Goal: Task Accomplishment & Management: Use online tool/utility

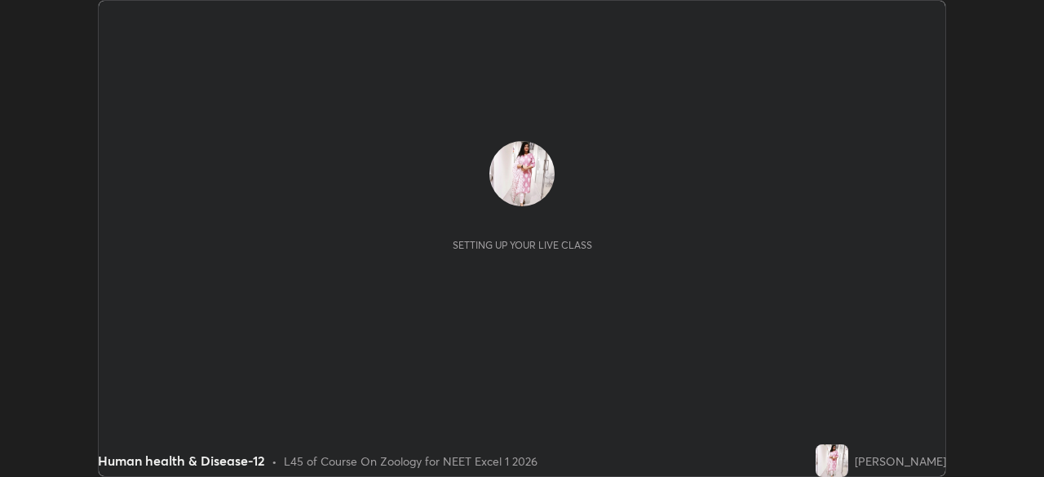
scroll to position [477, 1043]
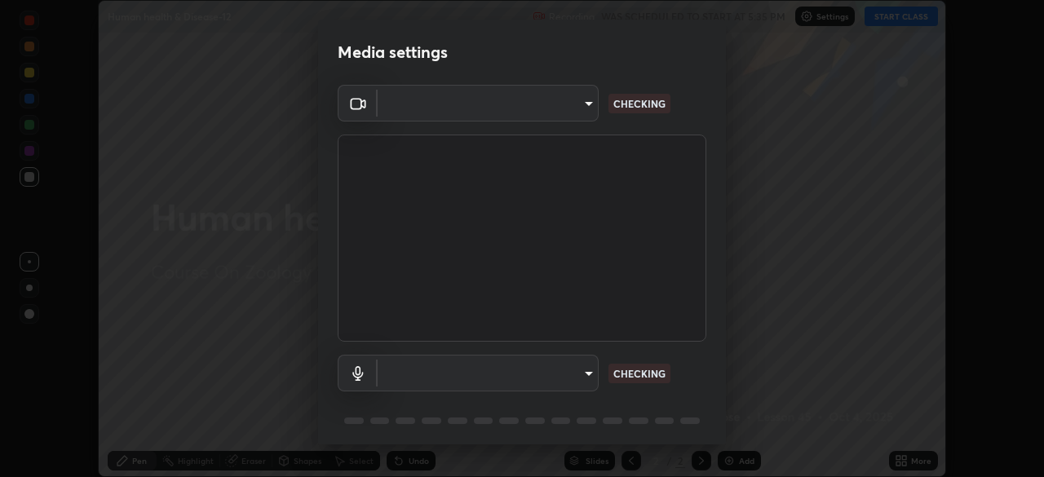
type input "49997c5035a380d1e4bfd67072f4403f37fcfd6159da511fce73e868ba03c42c"
type input "b93cbfc37ea663615e2a2758e13d6489b429ad874a2ce90456402bbb4f5a5e7c"
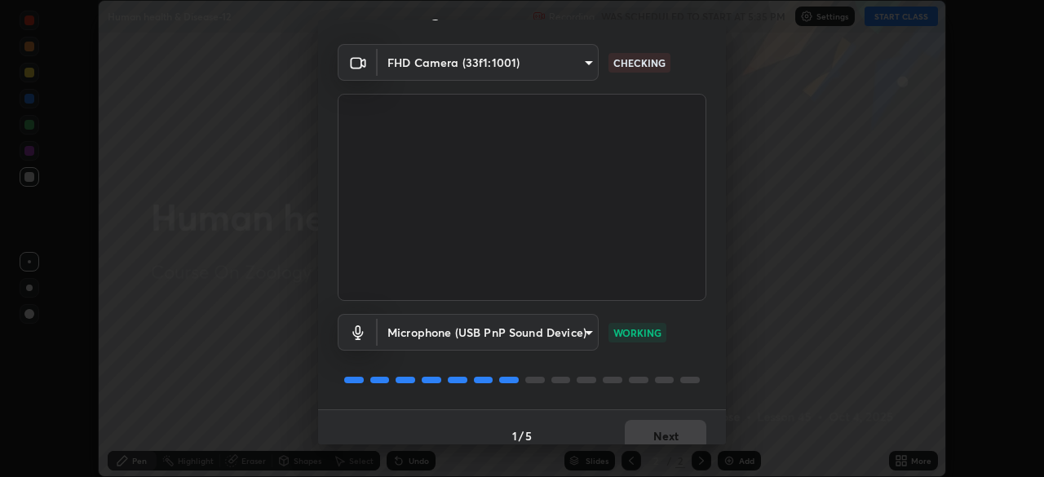
scroll to position [58, 0]
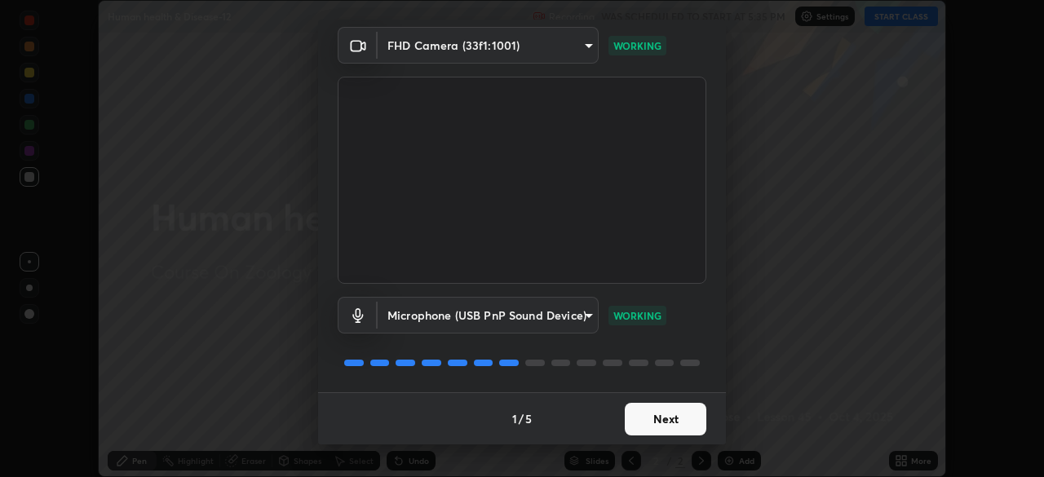
click at [634, 426] on button "Next" at bounding box center [666, 419] width 82 height 33
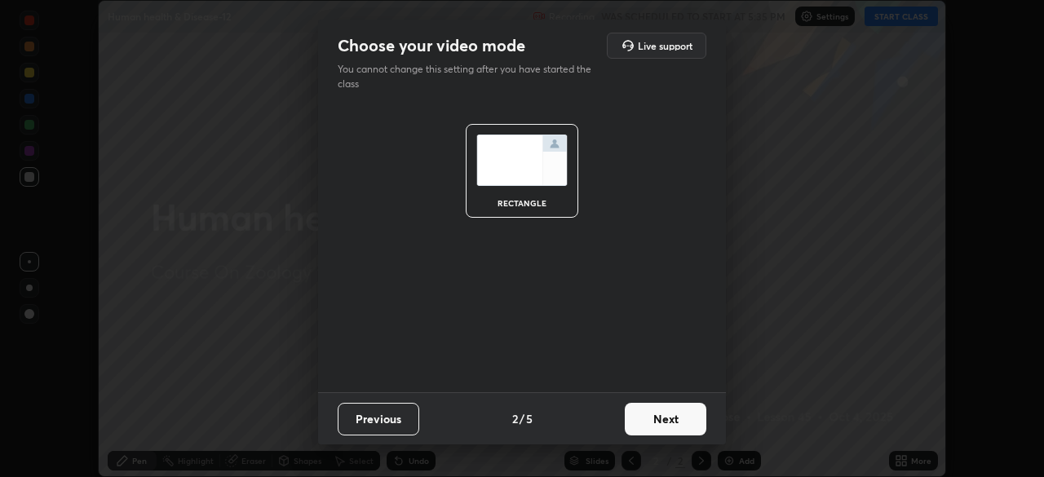
click at [630, 422] on button "Next" at bounding box center [666, 419] width 82 height 33
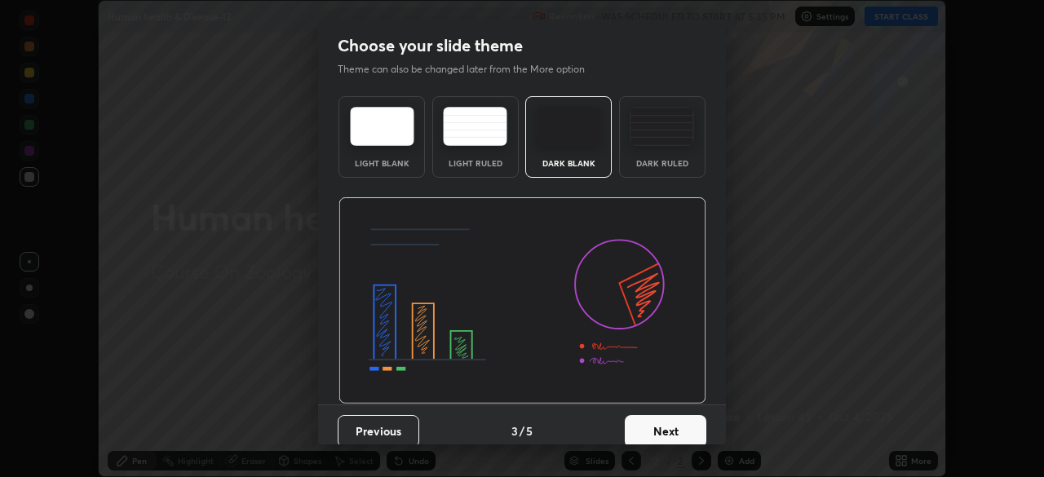
click at [632, 425] on button "Next" at bounding box center [666, 431] width 82 height 33
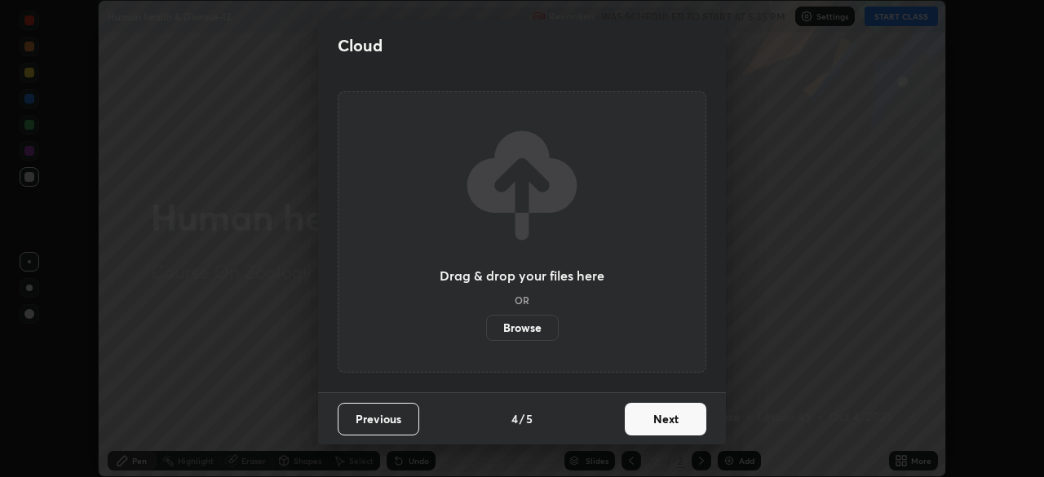
click at [631, 418] on button "Next" at bounding box center [666, 419] width 82 height 33
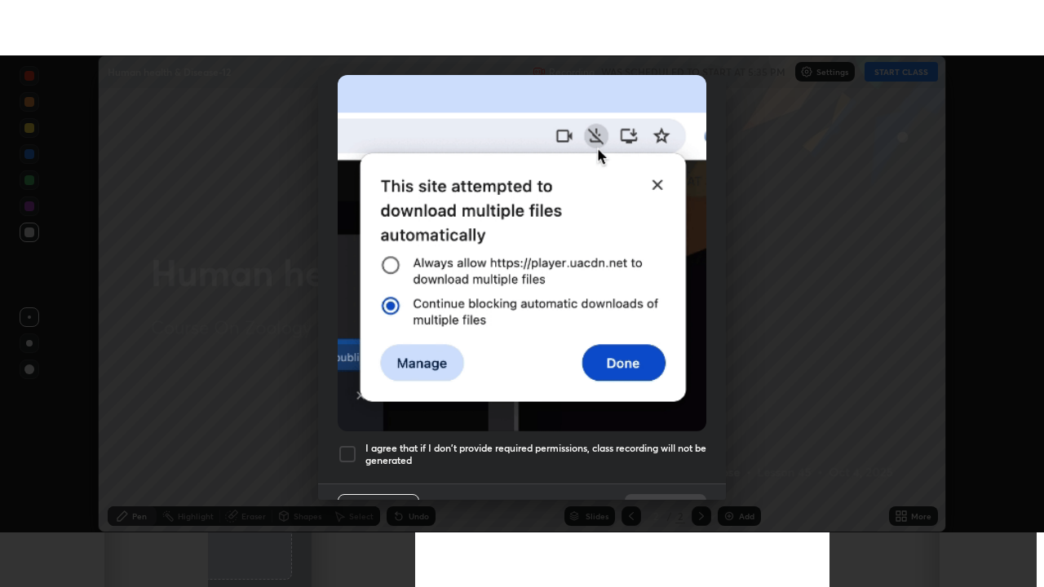
scroll to position [391, 0]
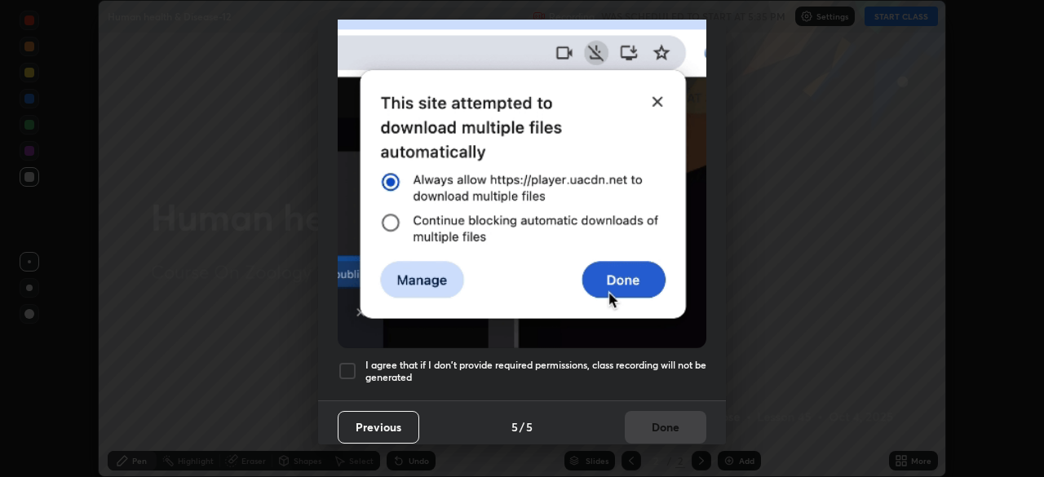
click at [625, 359] on h5 "I agree that if I don't provide required permissions, class recording will not …" at bounding box center [535, 371] width 341 height 25
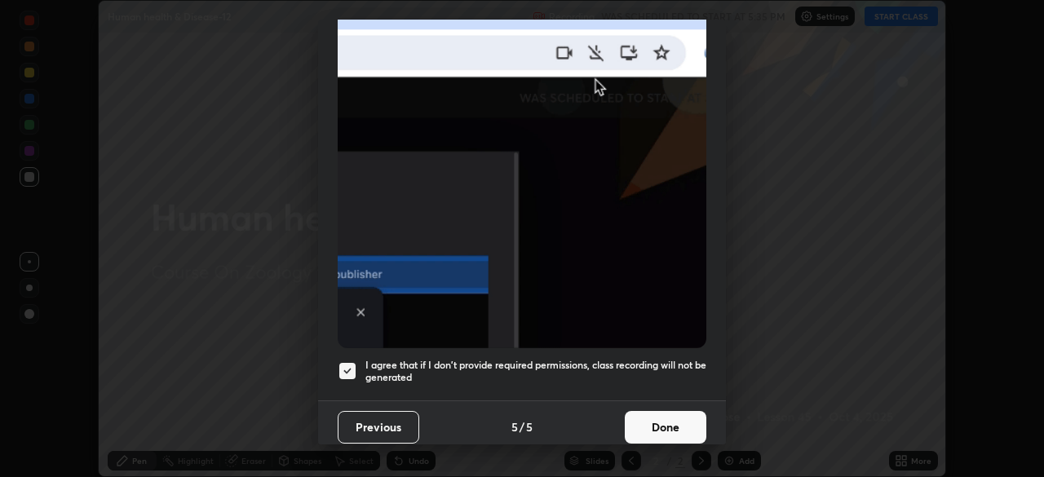
click at [644, 413] on button "Done" at bounding box center [666, 427] width 82 height 33
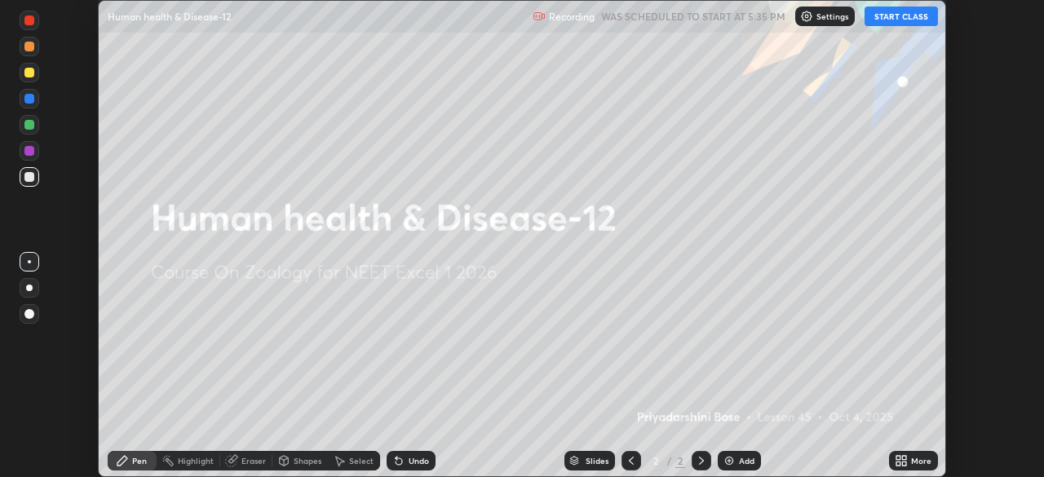
click at [894, 17] on button "START CLASS" at bounding box center [900, 17] width 73 height 20
click at [897, 458] on icon at bounding box center [898, 458] width 4 height 4
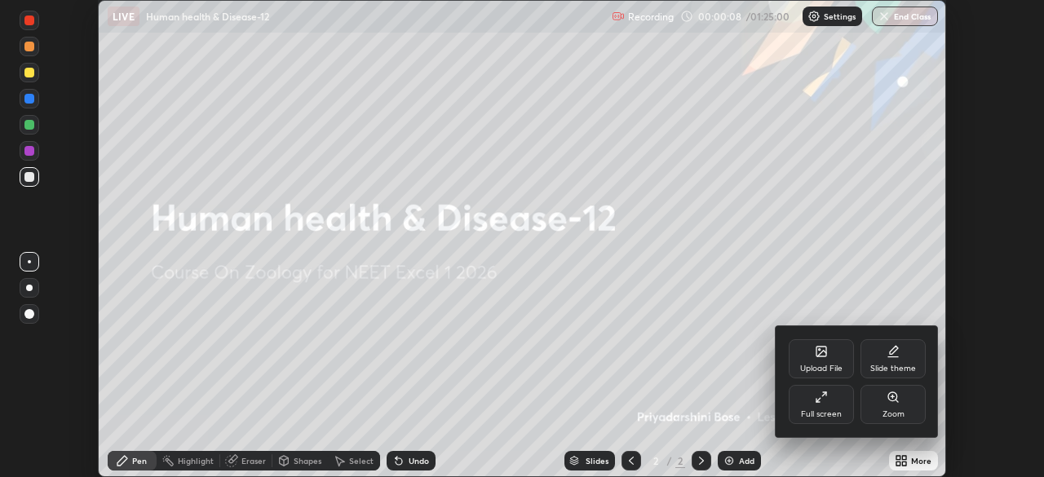
click at [811, 407] on div "Full screen" at bounding box center [821, 404] width 65 height 39
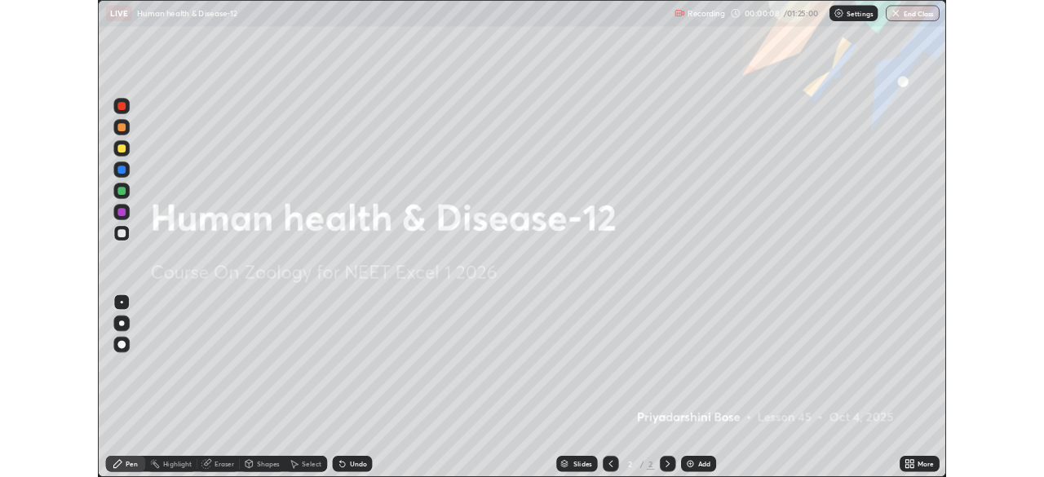
scroll to position [587, 1044]
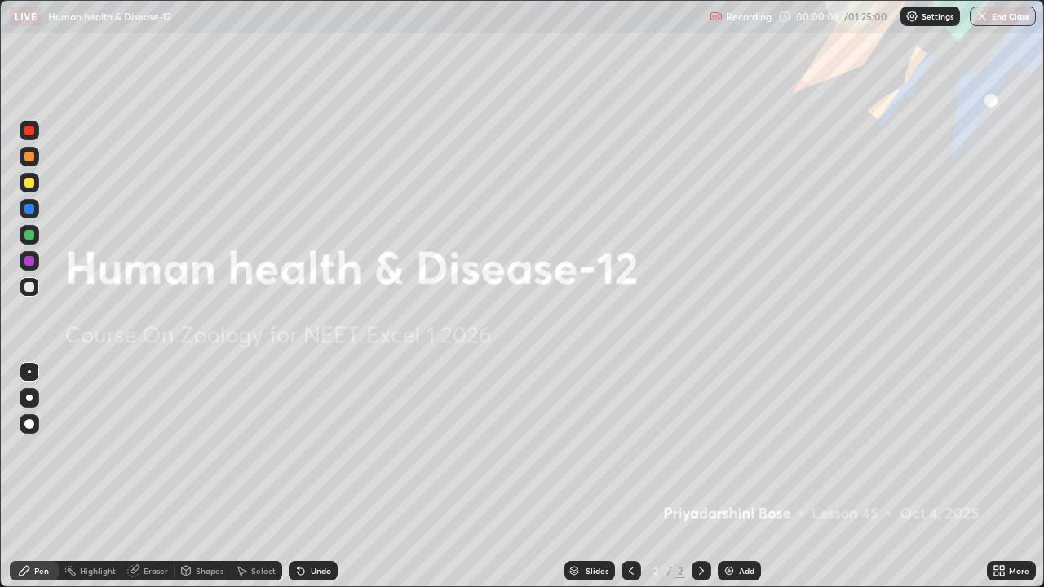
click at [723, 476] on img at bounding box center [729, 570] width 13 height 13
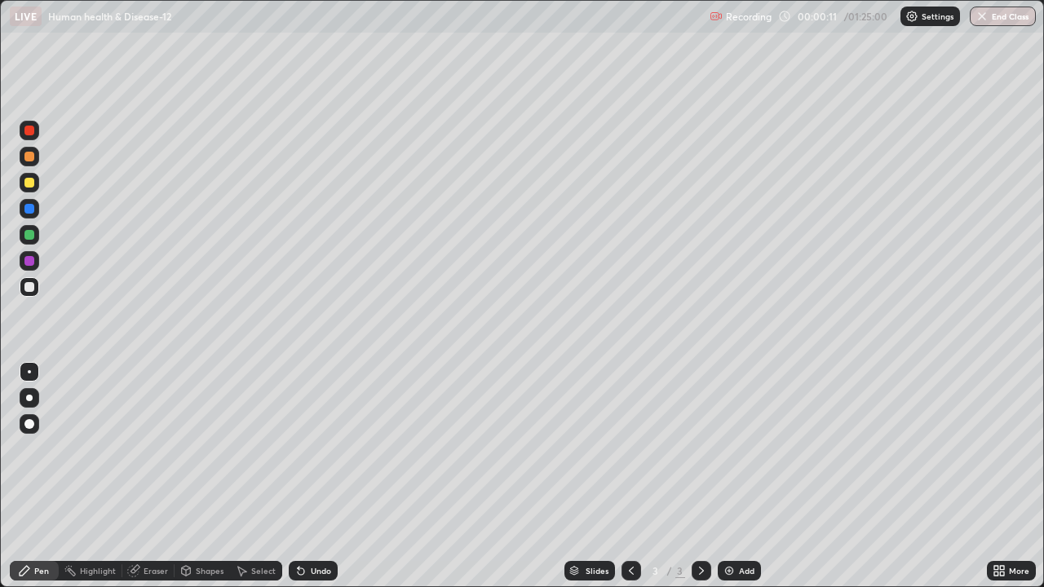
click at [997, 476] on icon at bounding box center [996, 568] width 4 height 4
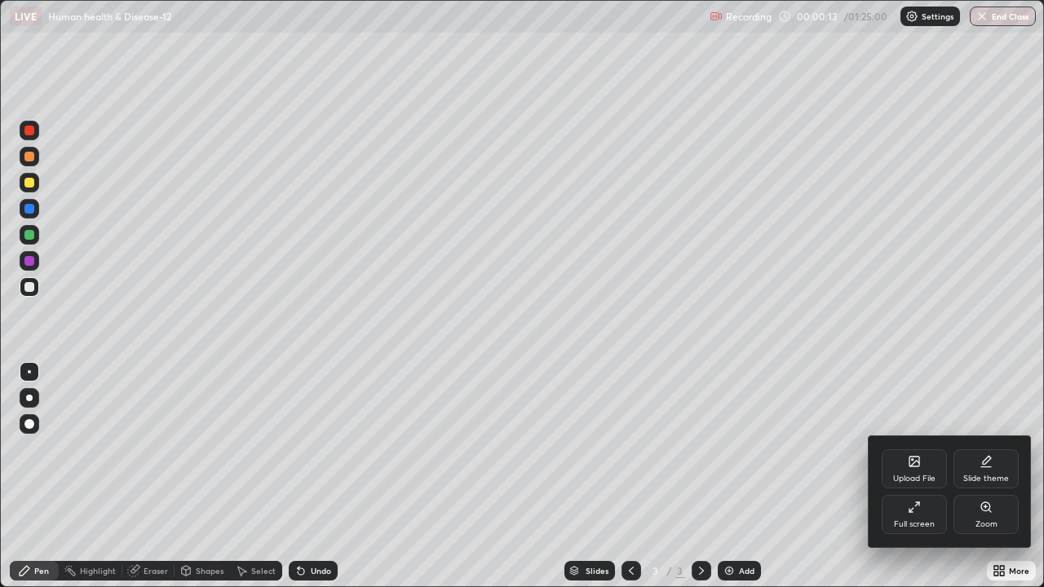
click at [746, 476] on div at bounding box center [522, 293] width 1044 height 587
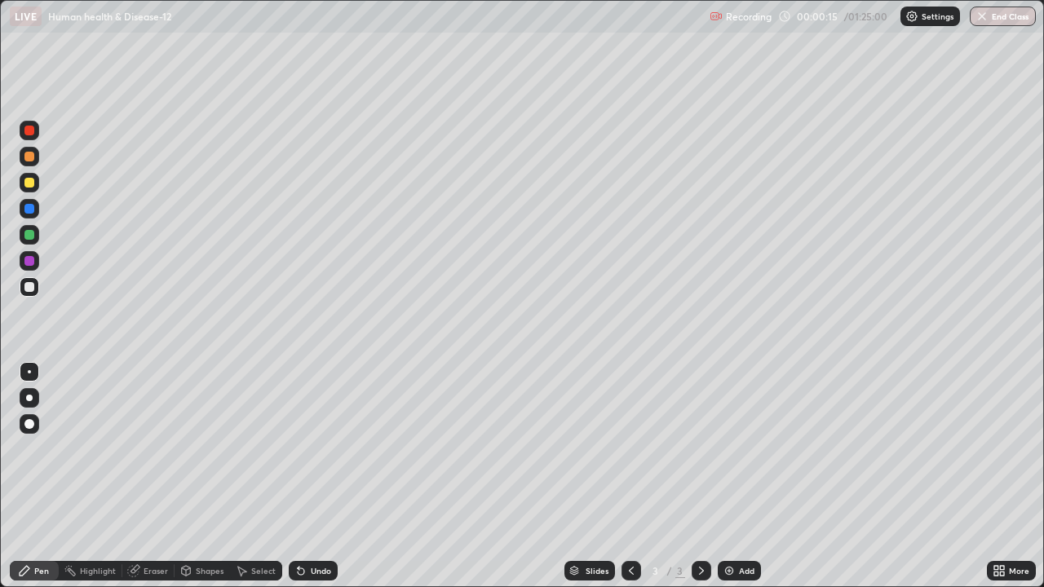
click at [29, 208] on div at bounding box center [29, 209] width 10 height 10
click at [29, 398] on div at bounding box center [29, 398] width 7 height 7
click at [30, 290] on div at bounding box center [29, 287] width 10 height 10
click at [33, 235] on div at bounding box center [29, 235] width 10 height 10
click at [28, 290] on div at bounding box center [29, 287] width 10 height 10
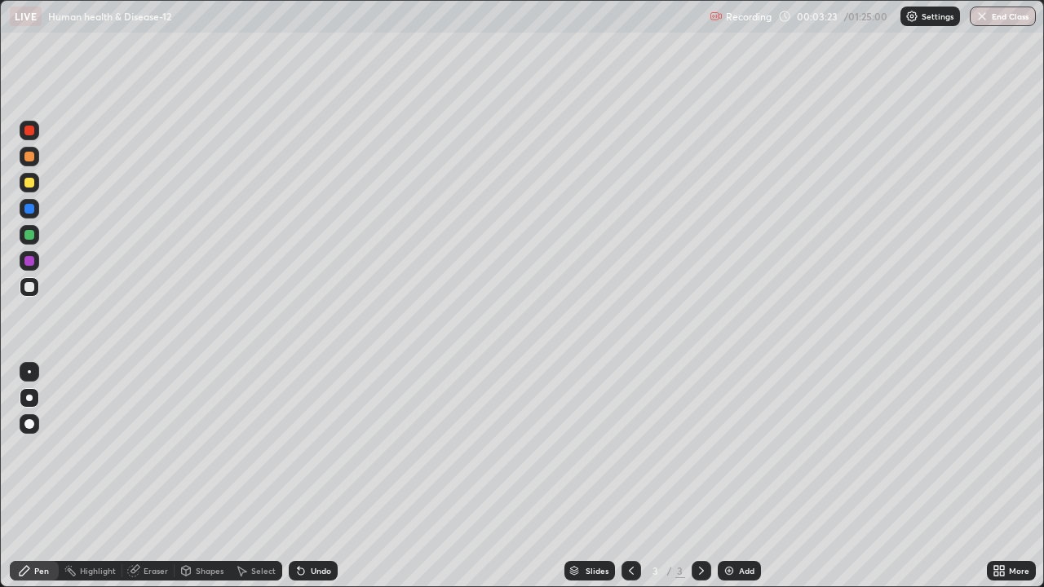
click at [1000, 476] on icon at bounding box center [1002, 568] width 4 height 4
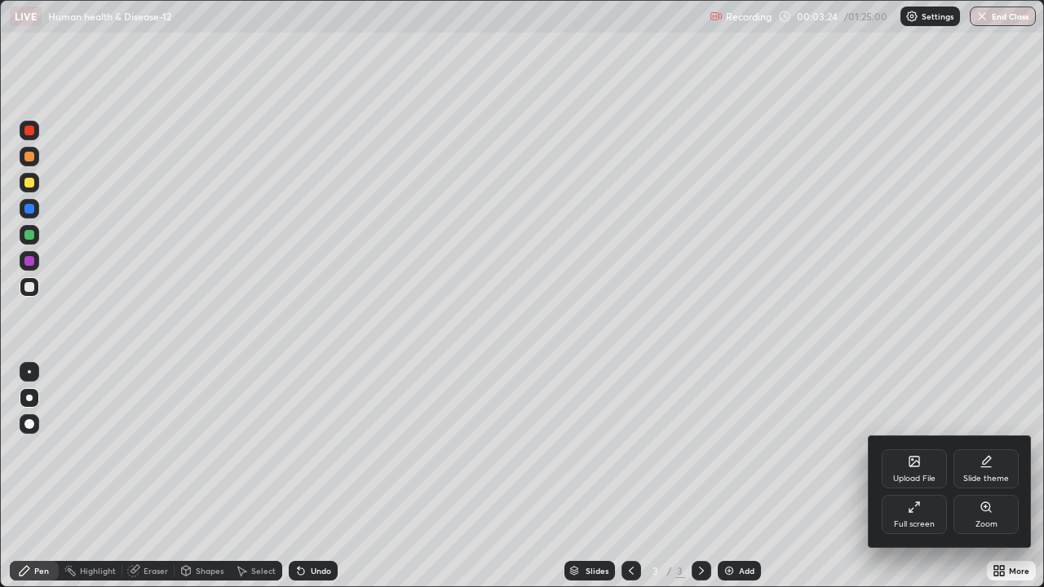
click at [926, 476] on div "Full screen" at bounding box center [914, 514] width 65 height 39
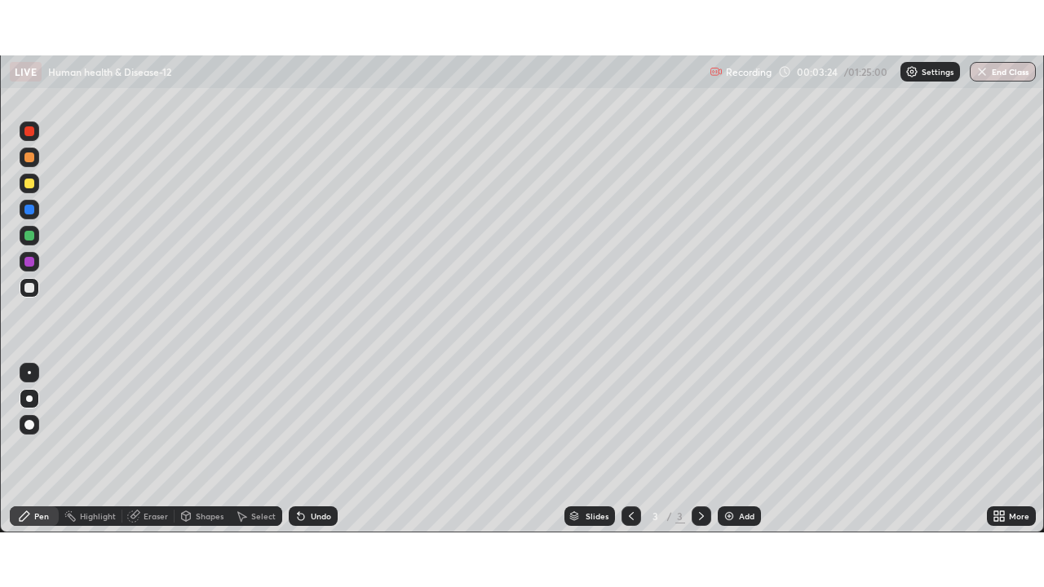
scroll to position [81074, 80507]
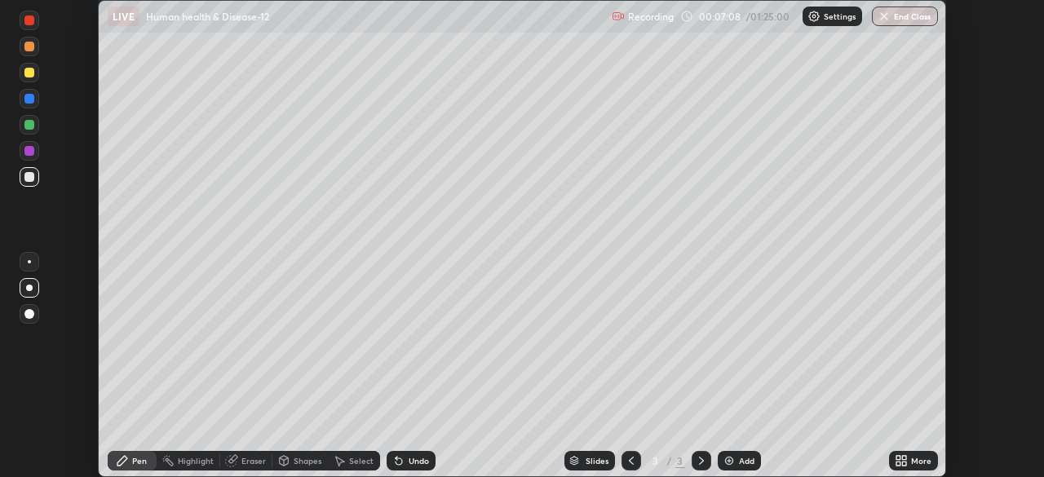
click at [727, 462] on img at bounding box center [729, 460] width 13 height 13
click at [28, 99] on div at bounding box center [29, 99] width 10 height 10
click at [33, 179] on div at bounding box center [29, 177] width 10 height 10
click at [730, 463] on img at bounding box center [729, 460] width 13 height 13
click at [33, 72] on div at bounding box center [29, 73] width 10 height 10
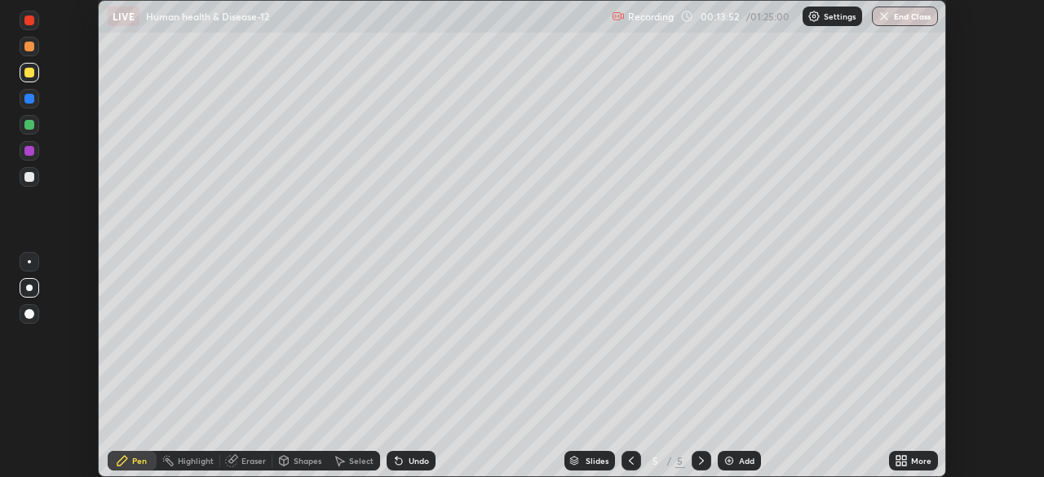
click at [636, 466] on div at bounding box center [631, 461] width 20 height 20
click at [628, 466] on icon at bounding box center [631, 460] width 13 height 13
click at [699, 458] on icon at bounding box center [701, 461] width 5 height 8
click at [28, 176] on div at bounding box center [29, 177] width 10 height 10
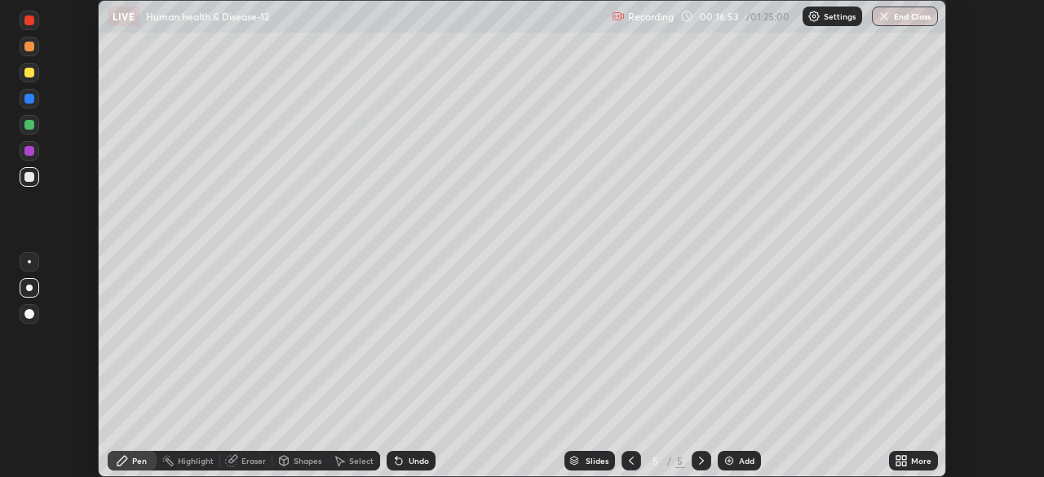
click at [246, 461] on div "Eraser" at bounding box center [253, 461] width 24 height 8
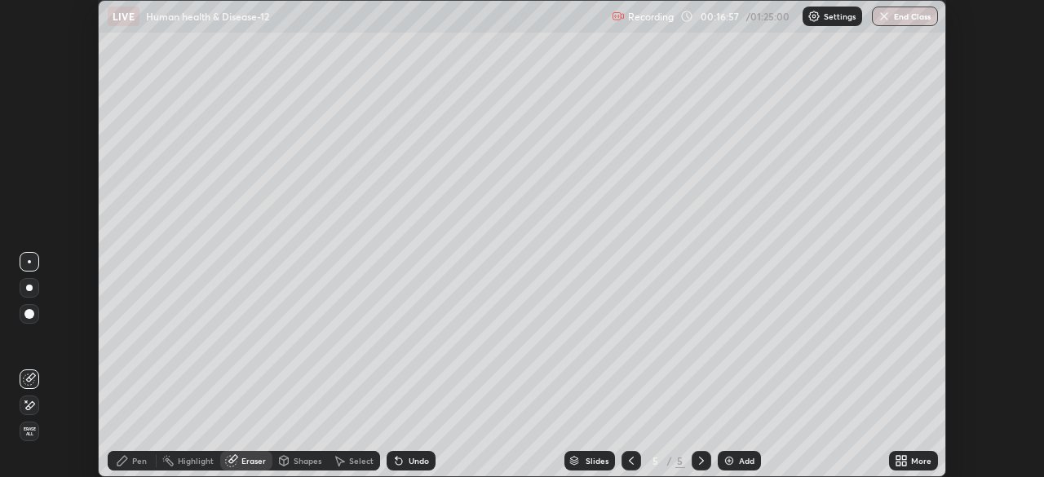
click at [138, 459] on div "Pen" at bounding box center [139, 461] width 15 height 8
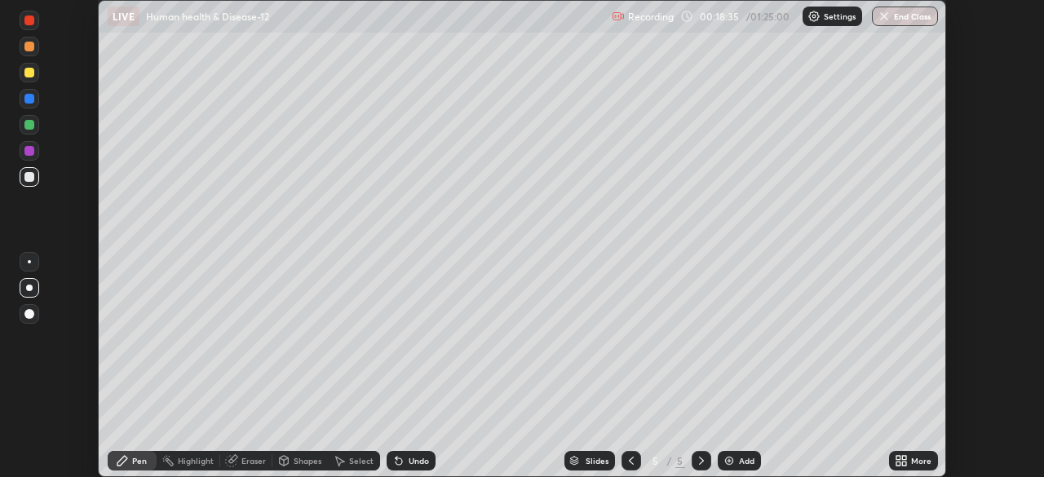
click at [723, 461] on img at bounding box center [729, 460] width 13 height 13
click at [27, 51] on div at bounding box center [29, 47] width 10 height 10
click at [900, 458] on icon at bounding box center [898, 458] width 4 height 4
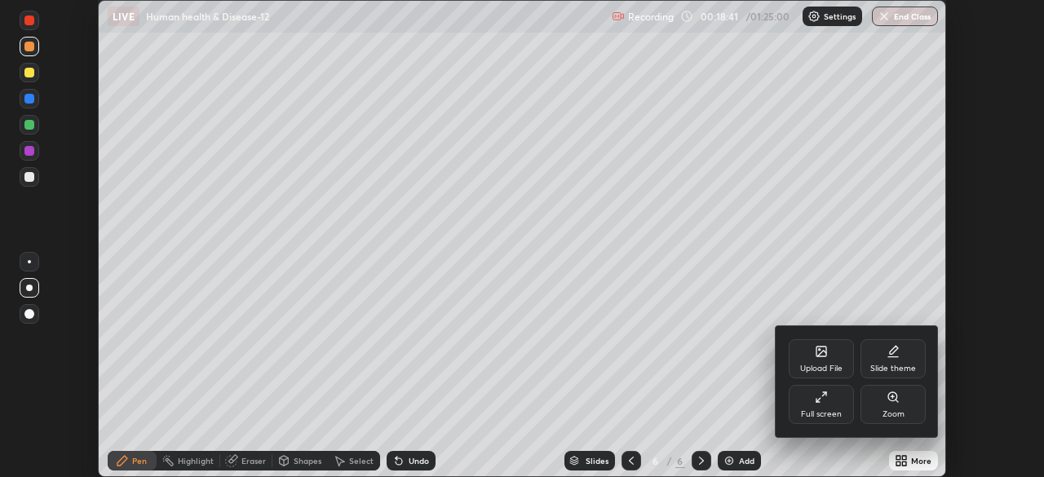
click at [824, 412] on div "Full screen" at bounding box center [821, 414] width 41 height 8
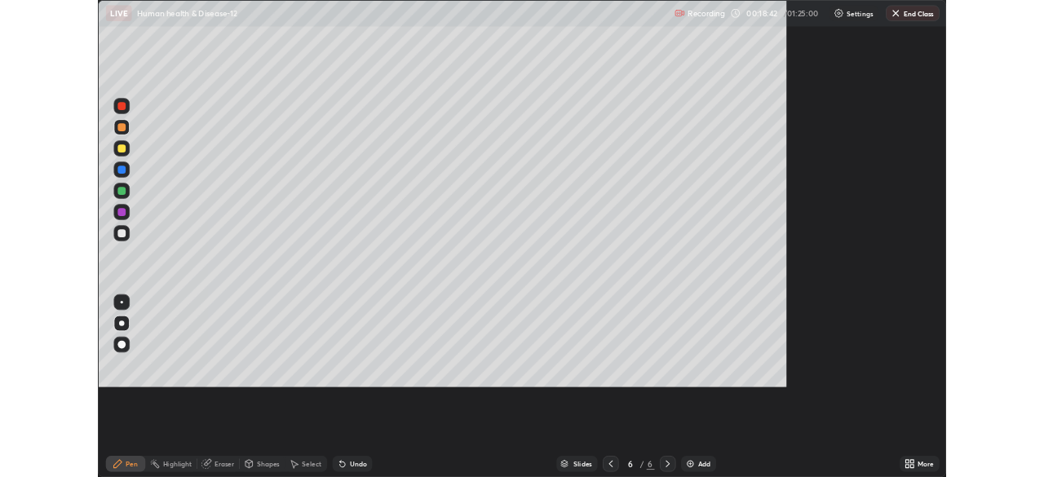
scroll to position [587, 1044]
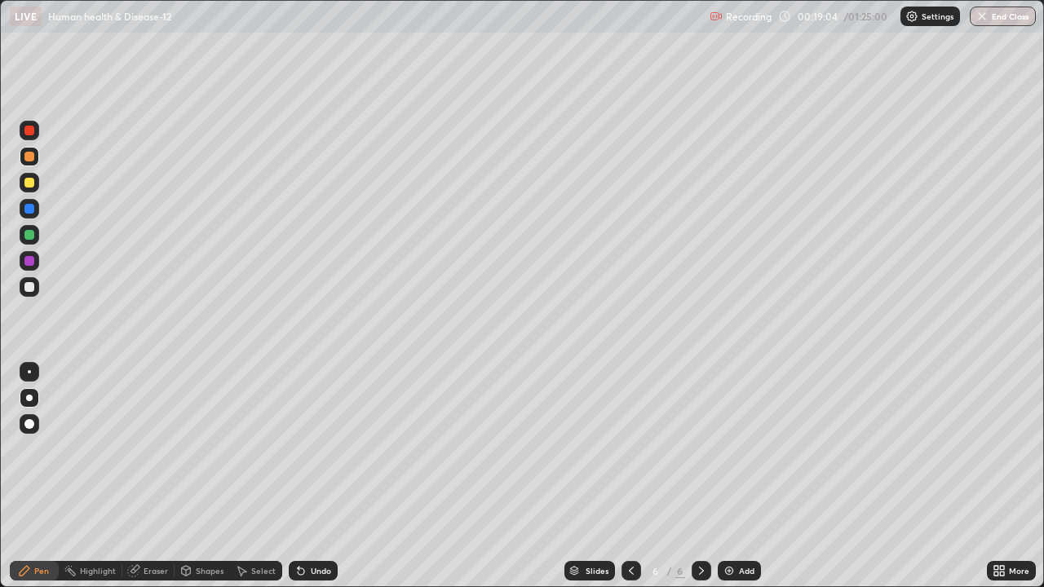
click at [37, 183] on div at bounding box center [30, 183] width 20 height 20
click at [29, 288] on div at bounding box center [29, 287] width 10 height 10
click at [30, 183] on div at bounding box center [29, 183] width 10 height 10
click at [298, 476] on icon at bounding box center [299, 568] width 2 height 2
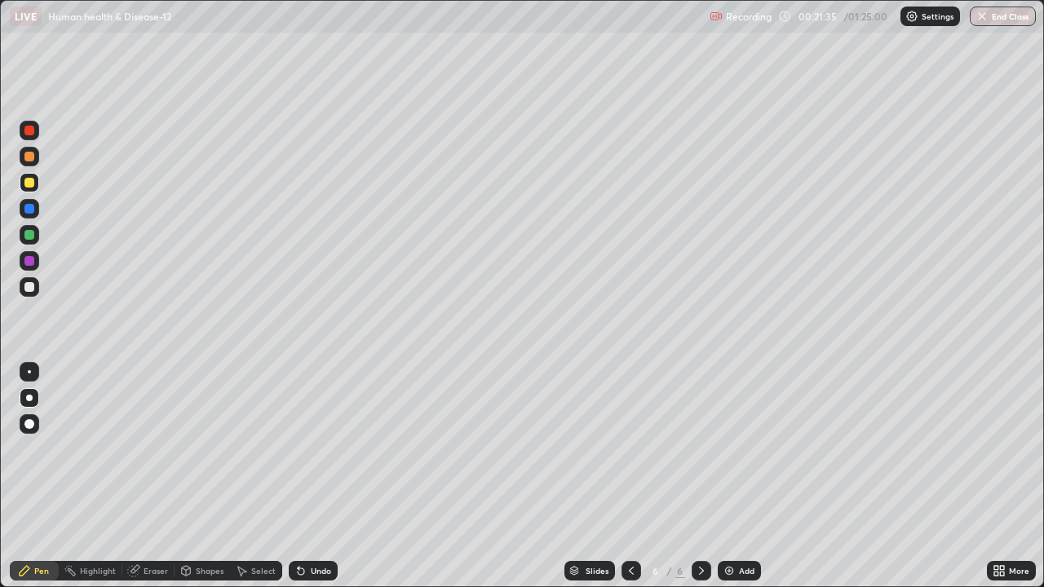
click at [298, 476] on icon at bounding box center [301, 571] width 7 height 7
click at [733, 476] on img at bounding box center [729, 570] width 13 height 13
click at [28, 259] on div at bounding box center [29, 261] width 10 height 10
click at [33, 232] on div at bounding box center [29, 235] width 10 height 10
click at [33, 262] on div at bounding box center [29, 261] width 10 height 10
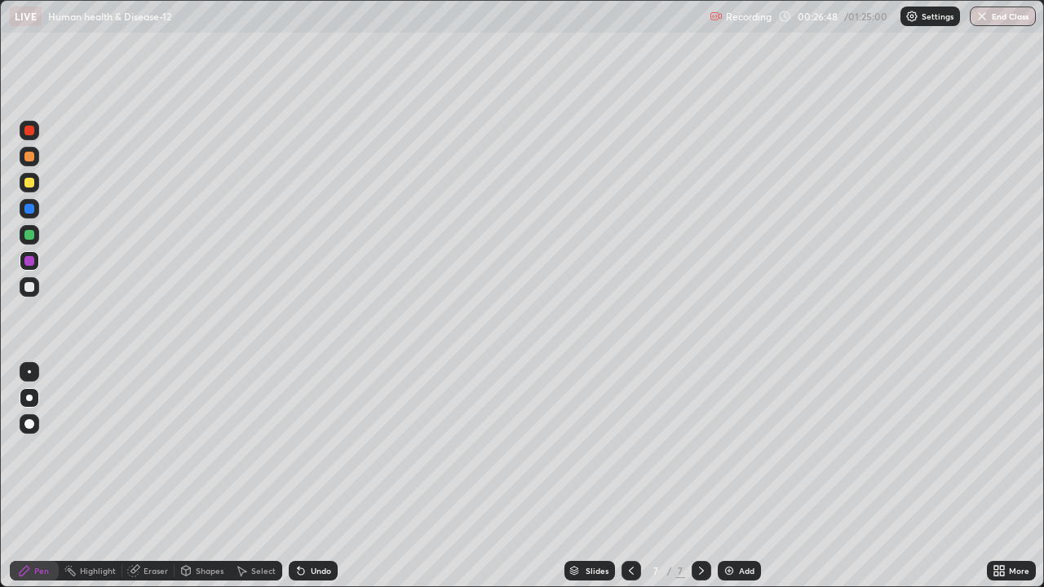
click at [33, 285] on div at bounding box center [29, 287] width 10 height 10
click at [727, 476] on img at bounding box center [729, 570] width 13 height 13
click at [26, 228] on div at bounding box center [30, 235] width 20 height 20
click at [28, 135] on div at bounding box center [29, 131] width 10 height 10
click at [30, 282] on div at bounding box center [29, 287] width 10 height 10
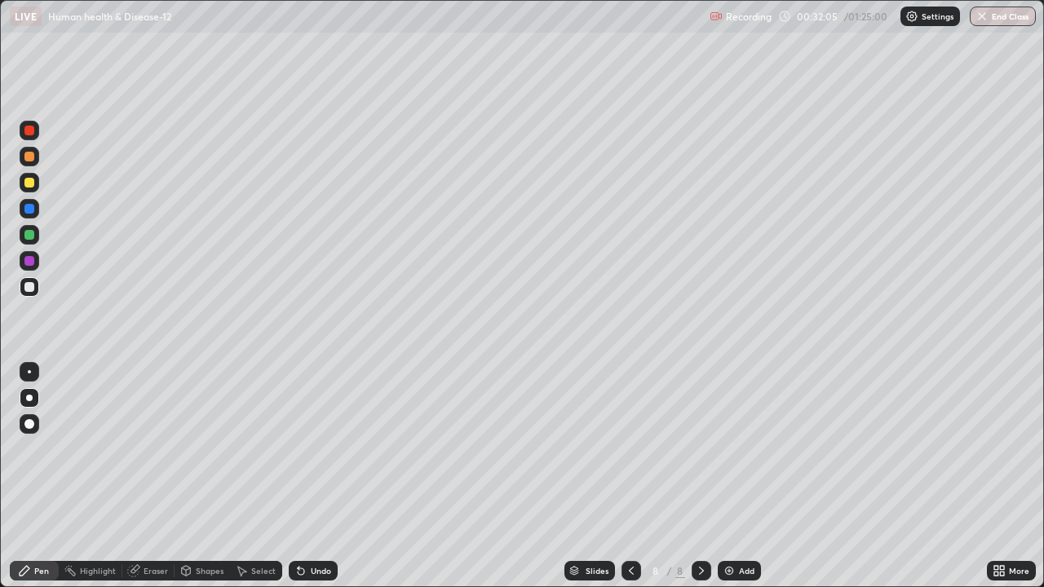
click at [28, 232] on div at bounding box center [29, 235] width 10 height 10
click at [30, 131] on div at bounding box center [29, 131] width 10 height 10
click at [27, 263] on div at bounding box center [29, 261] width 10 height 10
click at [35, 294] on div at bounding box center [30, 287] width 20 height 20
click at [30, 228] on div at bounding box center [30, 235] width 20 height 20
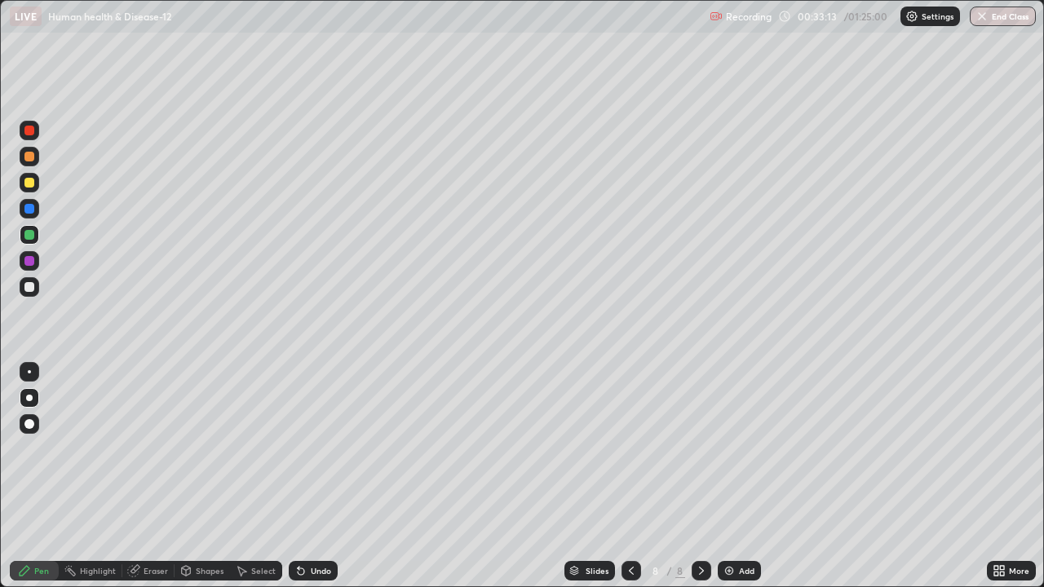
click at [31, 129] on div at bounding box center [29, 131] width 10 height 10
click at [155, 476] on div "Eraser" at bounding box center [156, 571] width 24 height 8
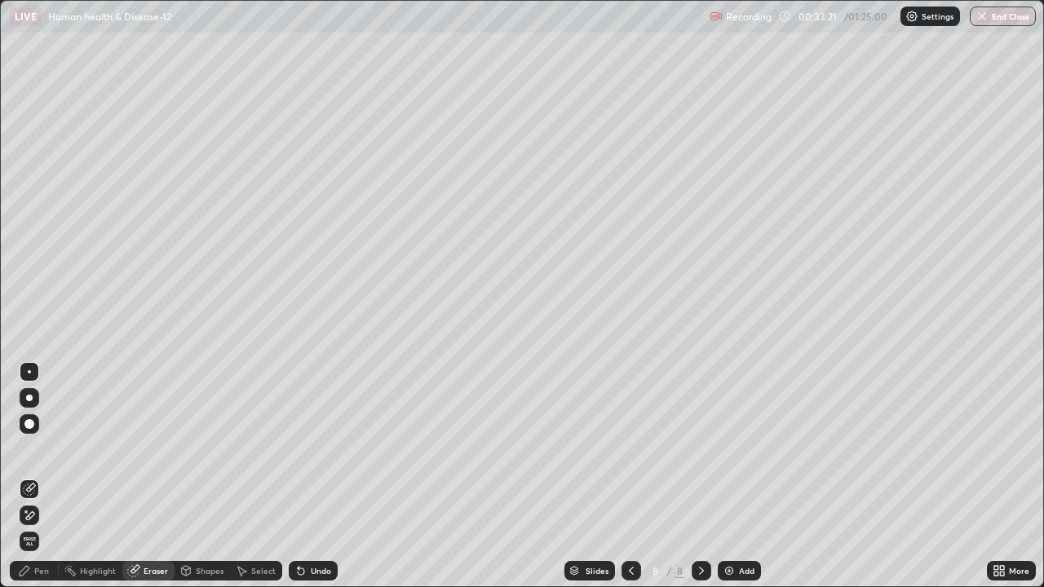
click at [29, 476] on icon at bounding box center [25, 571] width 10 height 10
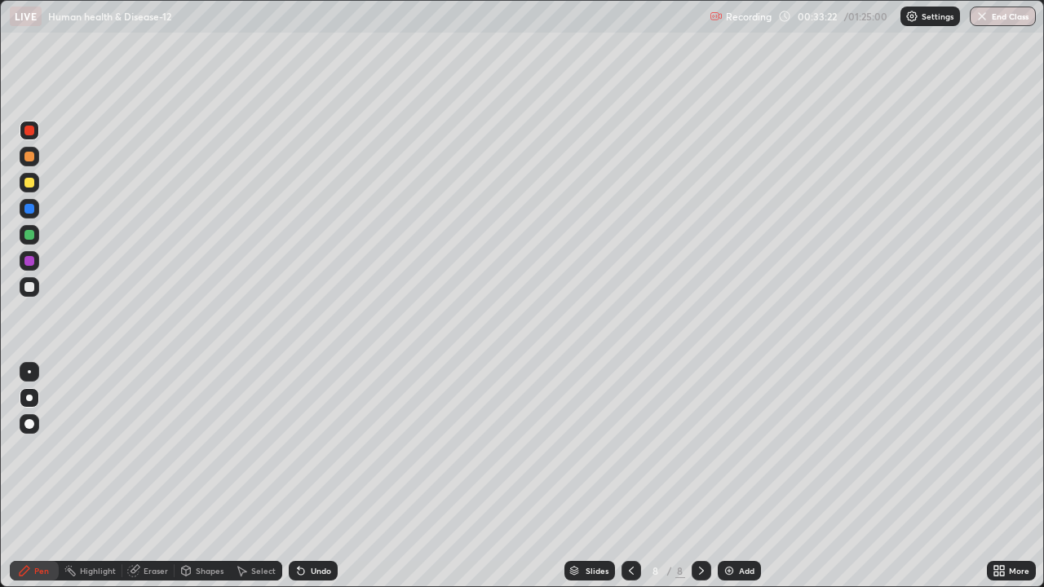
click at [36, 285] on div at bounding box center [30, 287] width 20 height 20
click at [37, 234] on div at bounding box center [30, 235] width 20 height 20
click at [26, 133] on div at bounding box center [29, 131] width 10 height 10
click at [30, 261] on div at bounding box center [29, 261] width 10 height 10
click at [29, 183] on div at bounding box center [29, 183] width 10 height 10
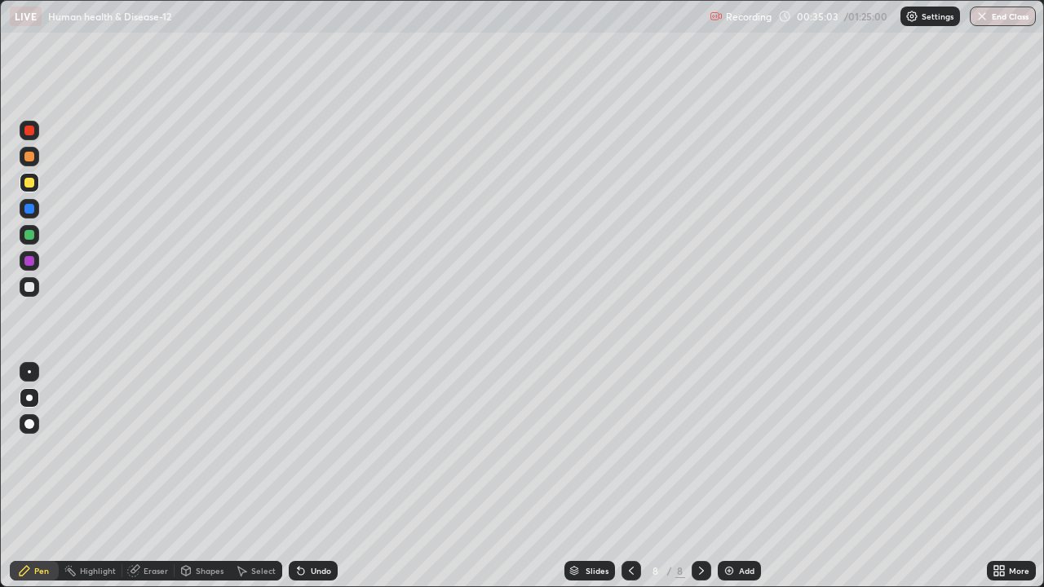
click at [29, 372] on div at bounding box center [29, 371] width 3 height 3
click at [31, 296] on div at bounding box center [30, 287] width 20 height 20
click at [37, 191] on div at bounding box center [30, 183] width 20 height 26
click at [999, 476] on icon at bounding box center [998, 570] width 13 height 13
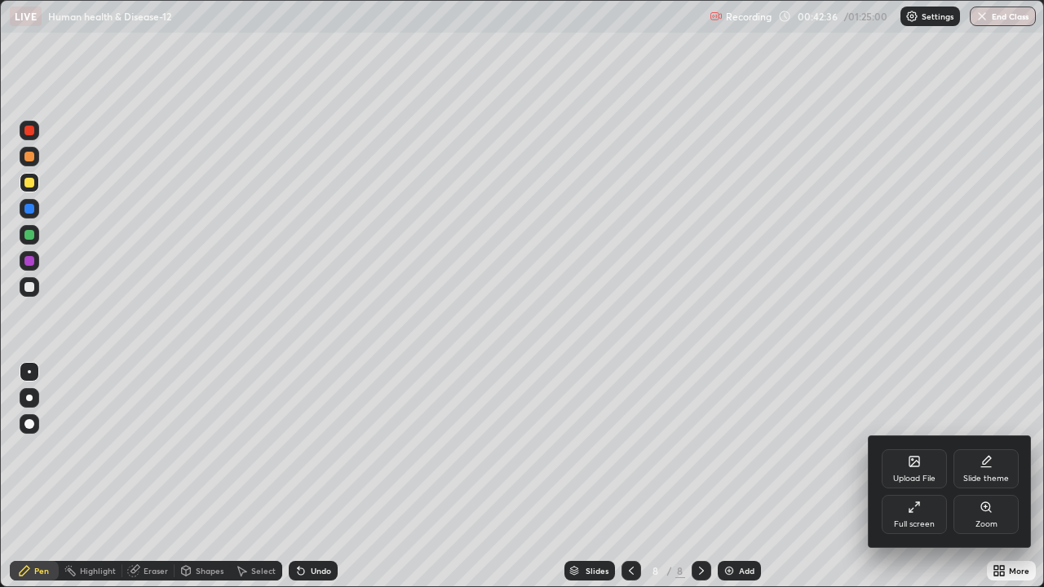
click at [915, 476] on icon at bounding box center [914, 507] width 13 height 13
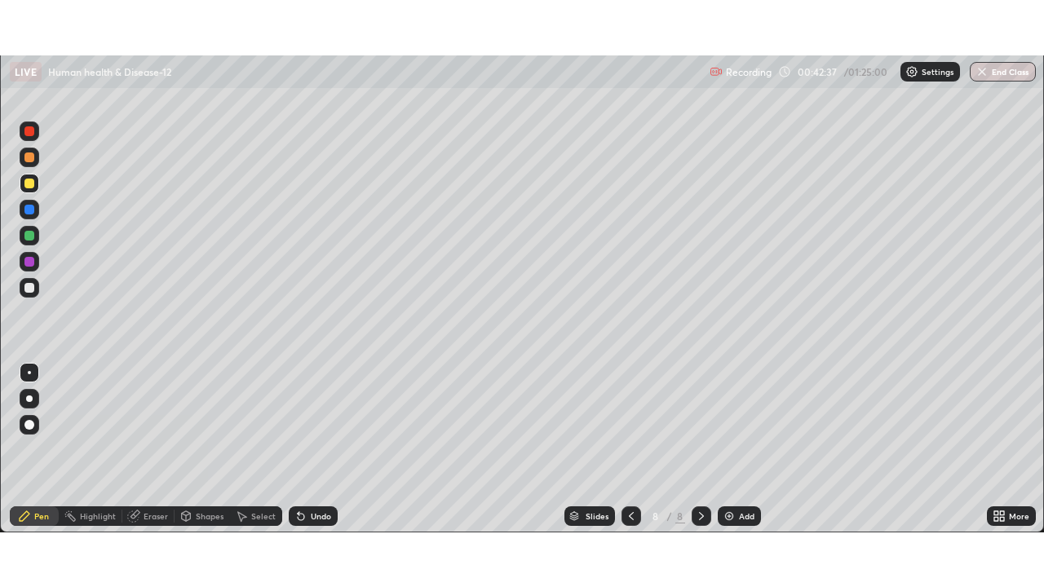
scroll to position [81074, 80507]
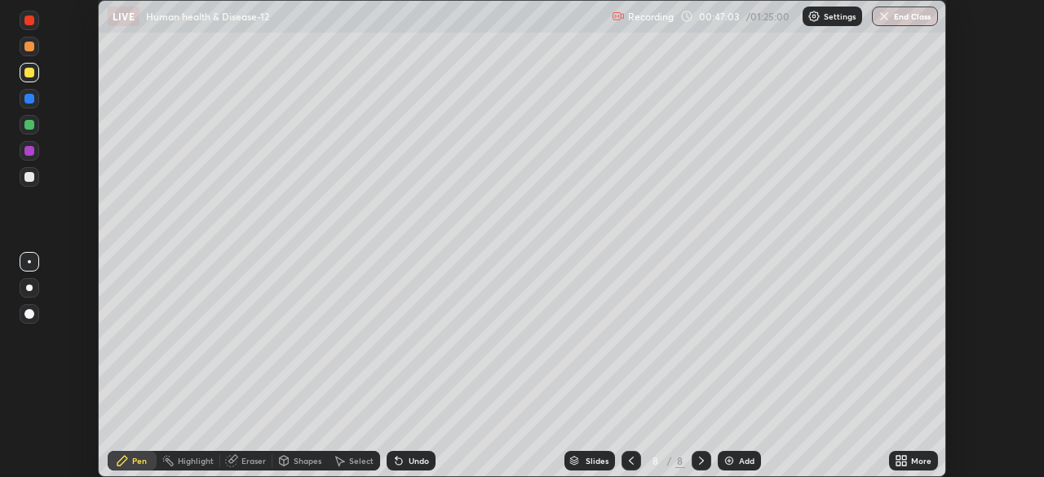
click at [727, 465] on img at bounding box center [729, 460] width 13 height 13
click at [901, 461] on icon at bounding box center [901, 460] width 13 height 13
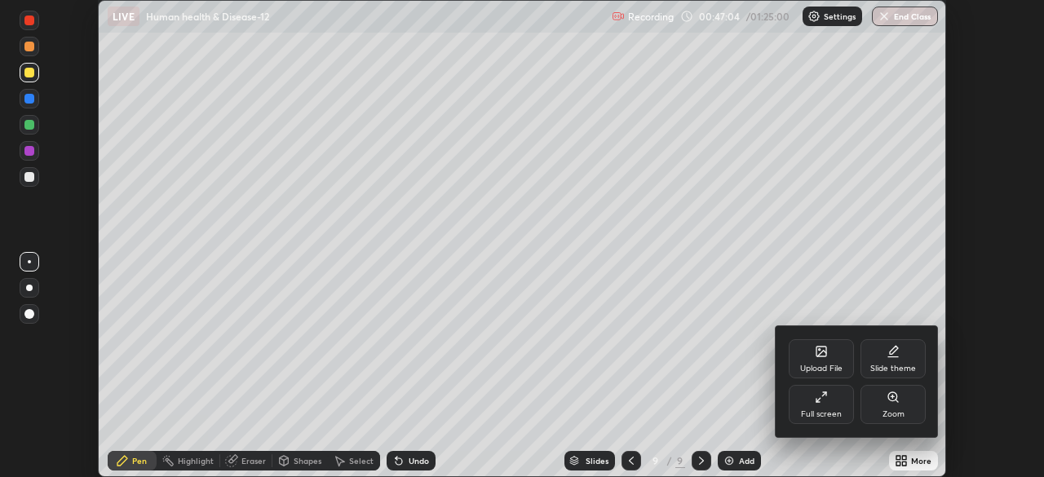
click at [816, 412] on div "Full screen" at bounding box center [821, 414] width 41 height 8
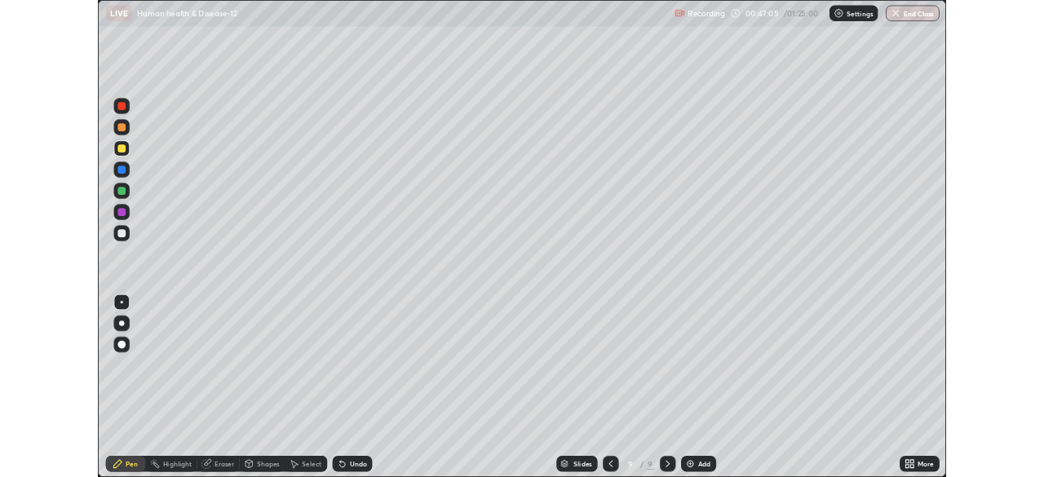
scroll to position [587, 1044]
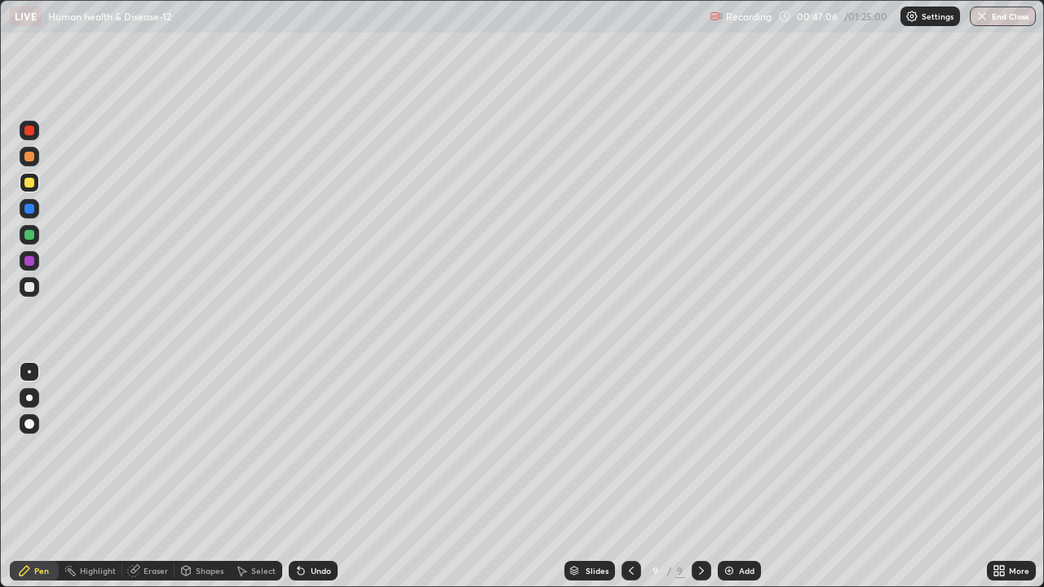
click at [30, 157] on div at bounding box center [29, 157] width 10 height 10
click at [29, 398] on div at bounding box center [29, 398] width 7 height 7
click at [622, 476] on div at bounding box center [631, 571] width 20 height 33
click at [700, 476] on icon at bounding box center [701, 570] width 13 height 13
click at [30, 287] on div at bounding box center [29, 287] width 10 height 10
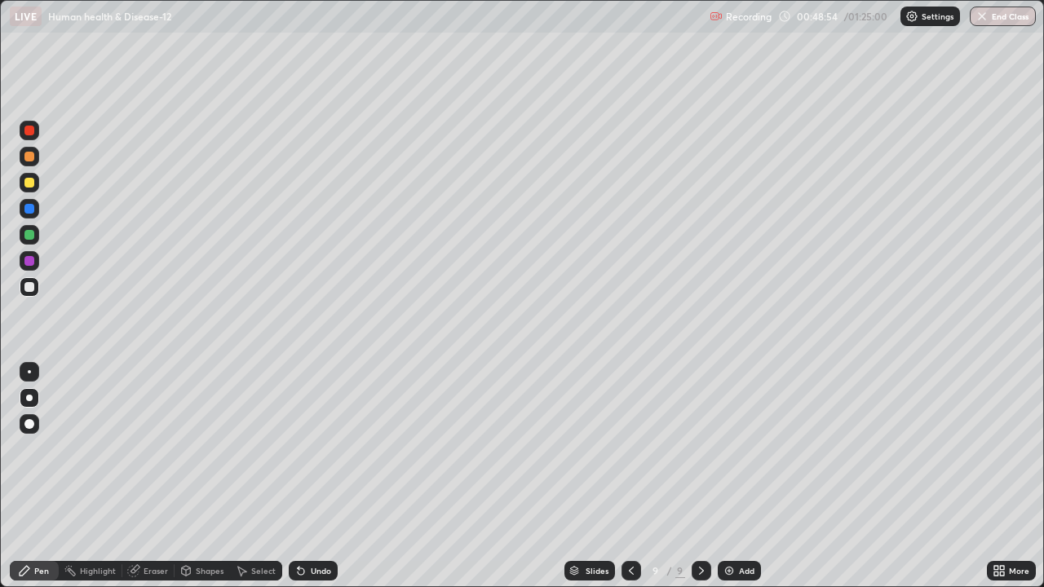
click at [298, 476] on icon at bounding box center [299, 568] width 2 height 2
click at [298, 476] on icon at bounding box center [301, 571] width 7 height 7
click at [723, 476] on img at bounding box center [729, 570] width 13 height 13
click at [32, 153] on div at bounding box center [29, 157] width 10 height 10
click at [26, 285] on div at bounding box center [29, 287] width 10 height 10
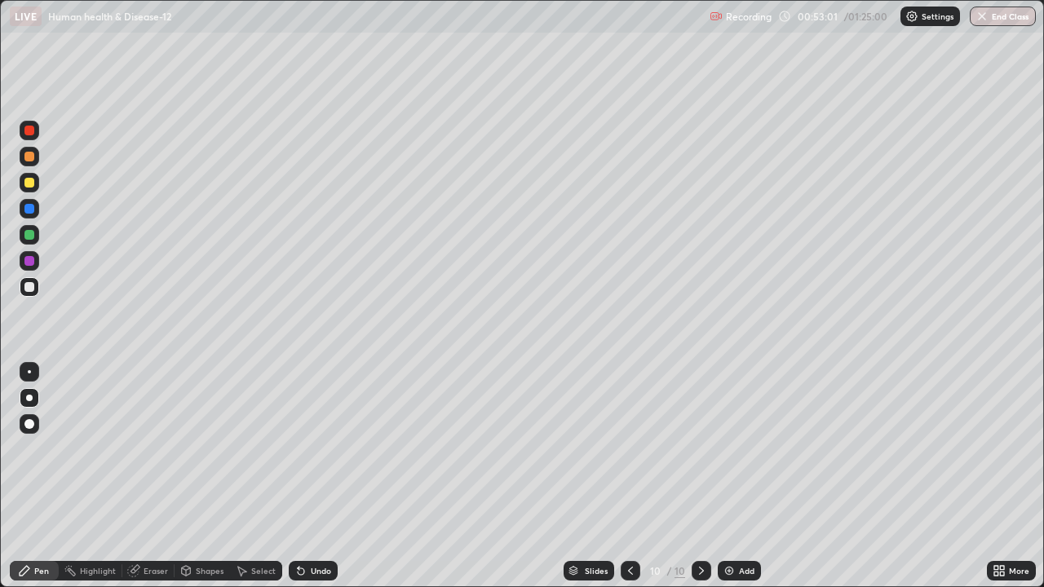
click at [27, 258] on div at bounding box center [29, 261] width 10 height 10
click at [298, 476] on icon at bounding box center [301, 571] width 7 height 7
click at [27, 184] on div at bounding box center [29, 183] width 10 height 10
click at [27, 285] on div at bounding box center [29, 287] width 10 height 10
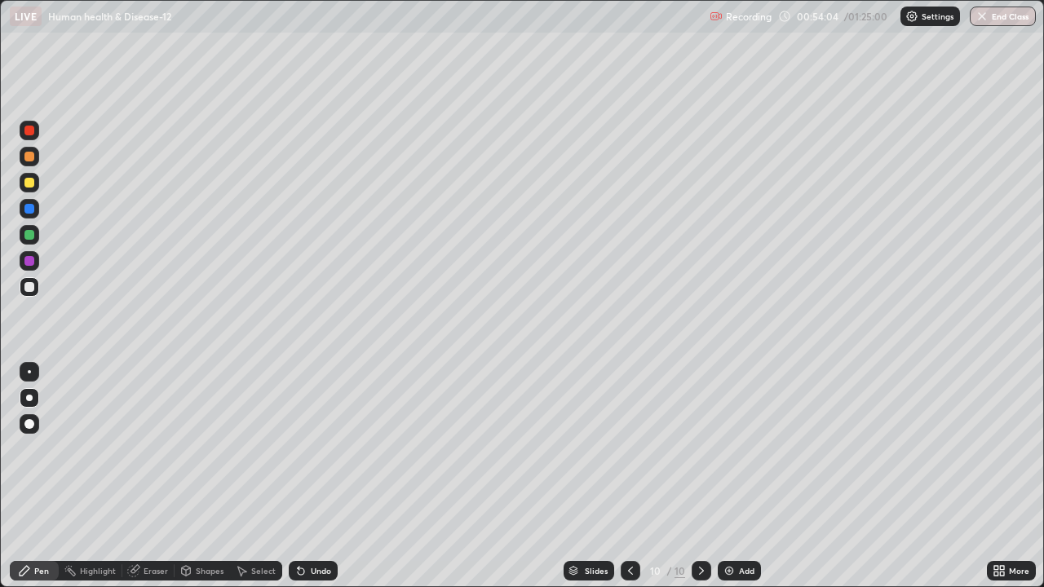
click at [30, 179] on div at bounding box center [29, 183] width 10 height 10
click at [33, 238] on div at bounding box center [29, 235] width 10 height 10
click at [298, 476] on icon at bounding box center [301, 571] width 7 height 7
click at [26, 282] on div at bounding box center [29, 287] width 10 height 10
click at [29, 133] on div at bounding box center [29, 131] width 10 height 10
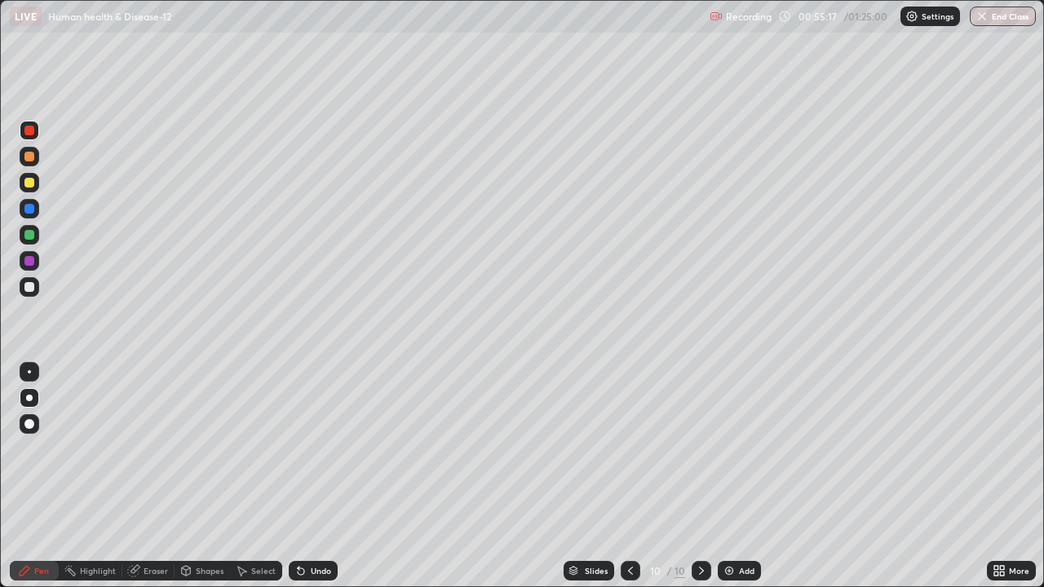
click at [31, 258] on div at bounding box center [29, 261] width 10 height 10
click at [36, 287] on div at bounding box center [30, 287] width 20 height 20
click at [32, 126] on div at bounding box center [29, 131] width 10 height 10
click at [34, 254] on div at bounding box center [30, 261] width 20 height 20
click at [732, 476] on img at bounding box center [729, 570] width 13 height 13
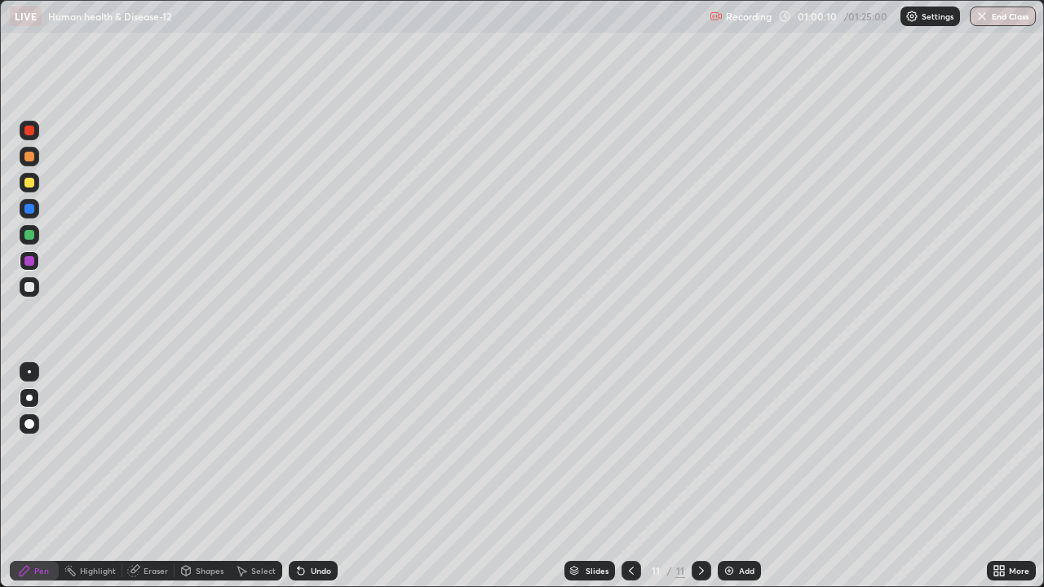
click at [27, 182] on div at bounding box center [29, 183] width 10 height 10
click at [31, 232] on div at bounding box center [29, 235] width 10 height 10
click at [29, 259] on div at bounding box center [29, 261] width 10 height 10
click at [29, 285] on div at bounding box center [29, 287] width 10 height 10
click at [30, 182] on div at bounding box center [29, 183] width 10 height 10
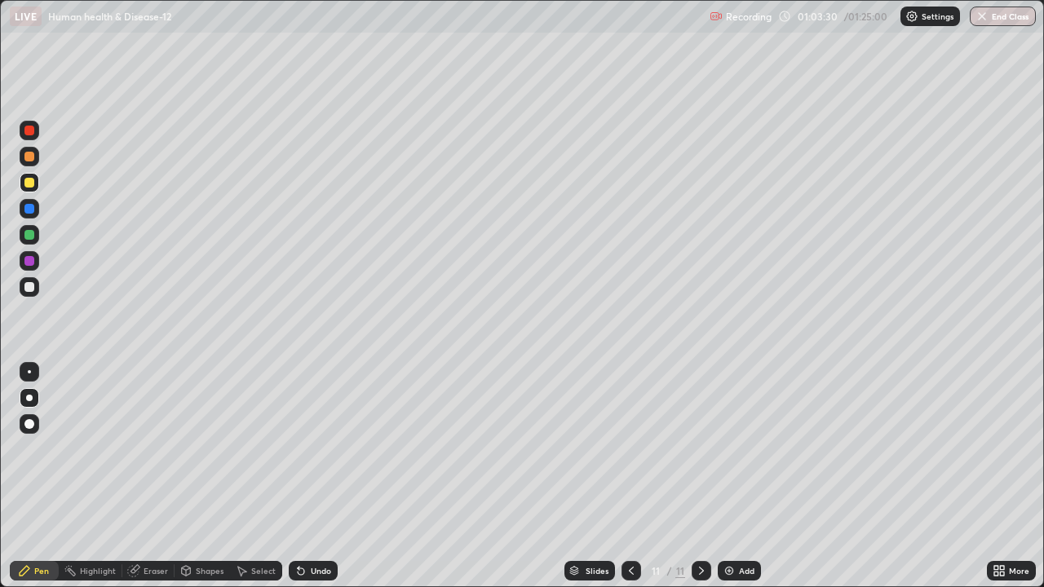
click at [29, 289] on div at bounding box center [29, 287] width 10 height 10
click at [27, 186] on div at bounding box center [29, 183] width 10 height 10
click at [636, 476] on div at bounding box center [631, 571] width 20 height 20
click at [701, 476] on icon at bounding box center [701, 570] width 13 height 13
click at [727, 476] on img at bounding box center [729, 570] width 13 height 13
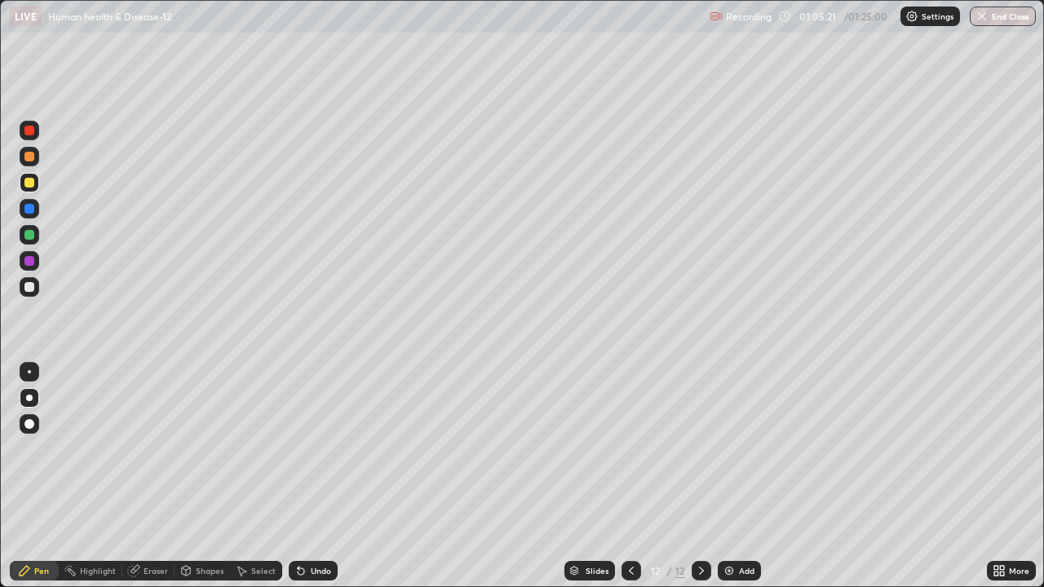
click at [27, 283] on div at bounding box center [29, 287] width 10 height 10
click at [27, 183] on div at bounding box center [29, 183] width 10 height 10
click at [32, 157] on div at bounding box center [29, 157] width 10 height 10
click at [33, 261] on div at bounding box center [29, 261] width 10 height 10
click at [30, 285] on div at bounding box center [29, 287] width 10 height 10
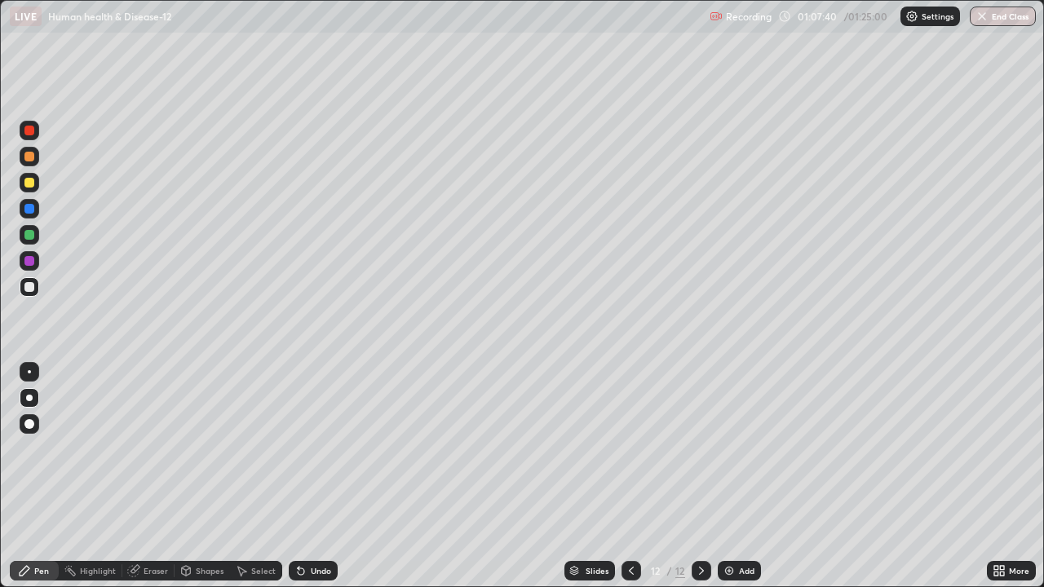
click at [36, 259] on div at bounding box center [30, 261] width 20 height 20
click at [35, 280] on div at bounding box center [30, 287] width 20 height 20
click at [730, 476] on img at bounding box center [729, 570] width 13 height 13
click at [33, 288] on div at bounding box center [29, 287] width 10 height 10
click at [33, 259] on div at bounding box center [29, 261] width 10 height 10
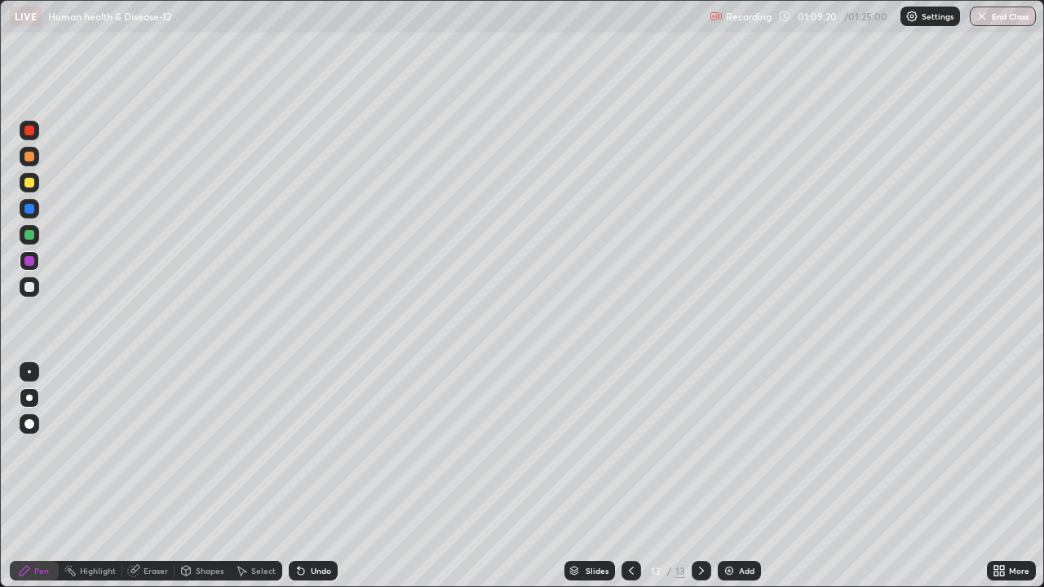
click at [29, 157] on div at bounding box center [29, 157] width 10 height 10
click at [30, 263] on div at bounding box center [29, 261] width 10 height 10
click at [298, 476] on icon at bounding box center [301, 571] width 7 height 7
click at [26, 184] on div at bounding box center [29, 183] width 10 height 10
click at [32, 256] on div at bounding box center [29, 261] width 10 height 10
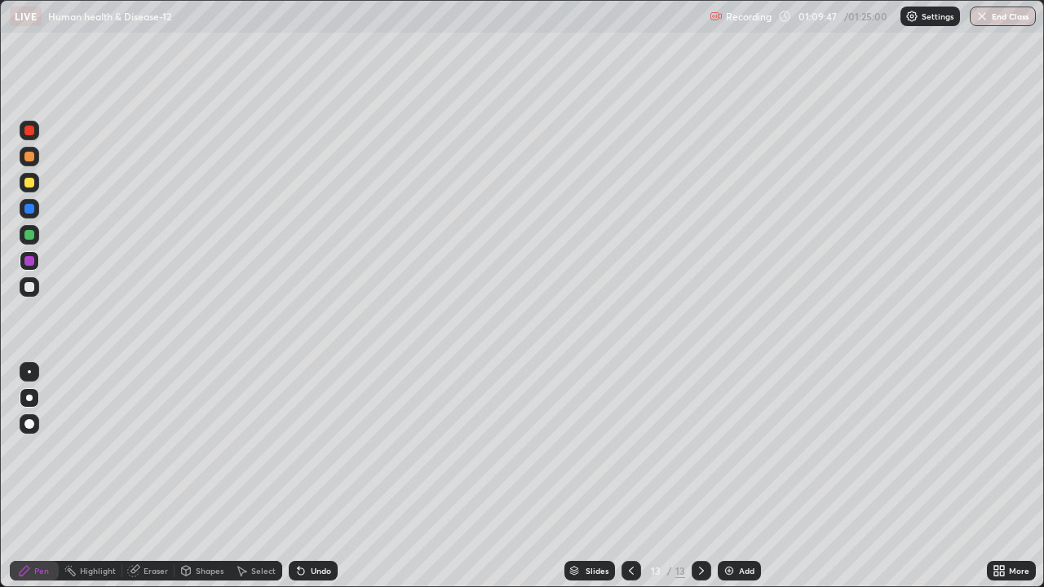
click at [28, 156] on div at bounding box center [29, 157] width 10 height 10
click at [30, 257] on div at bounding box center [29, 261] width 10 height 10
click at [298, 476] on div "Undo" at bounding box center [313, 571] width 49 height 20
click at [28, 158] on div at bounding box center [29, 157] width 10 height 10
click at [33, 231] on div at bounding box center [29, 235] width 10 height 10
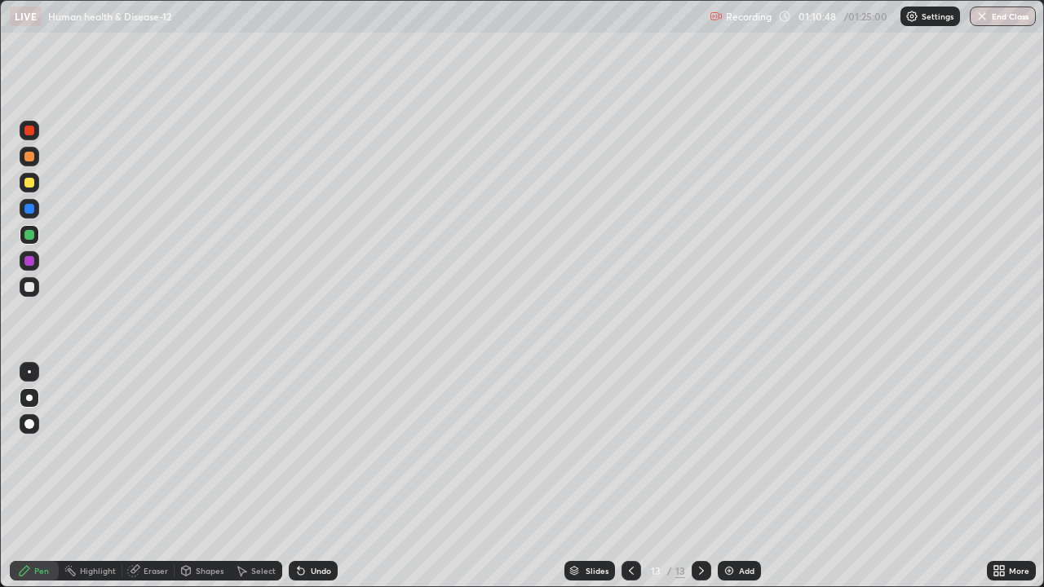
click at [33, 289] on div at bounding box center [29, 287] width 10 height 10
click at [298, 476] on icon at bounding box center [301, 571] width 7 height 7
click at [30, 263] on div at bounding box center [29, 261] width 10 height 10
click at [30, 152] on div at bounding box center [29, 157] width 10 height 10
click at [31, 128] on div at bounding box center [29, 131] width 10 height 10
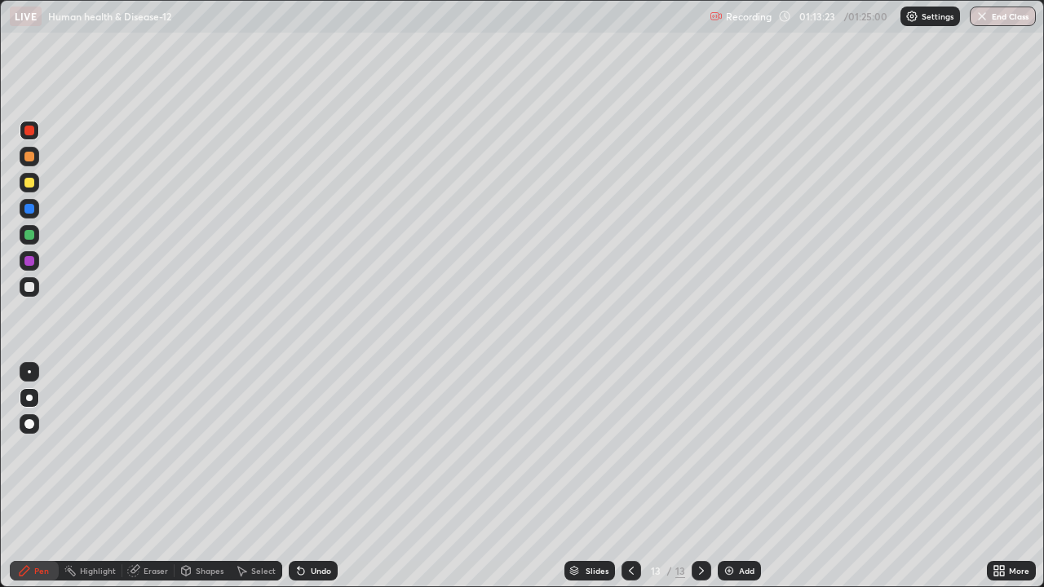
click at [27, 153] on div at bounding box center [29, 157] width 10 height 10
click at [31, 181] on div at bounding box center [29, 183] width 10 height 10
click at [33, 258] on div at bounding box center [29, 261] width 10 height 10
click at [32, 155] on div at bounding box center [29, 157] width 10 height 10
click at [298, 476] on icon at bounding box center [301, 571] width 7 height 7
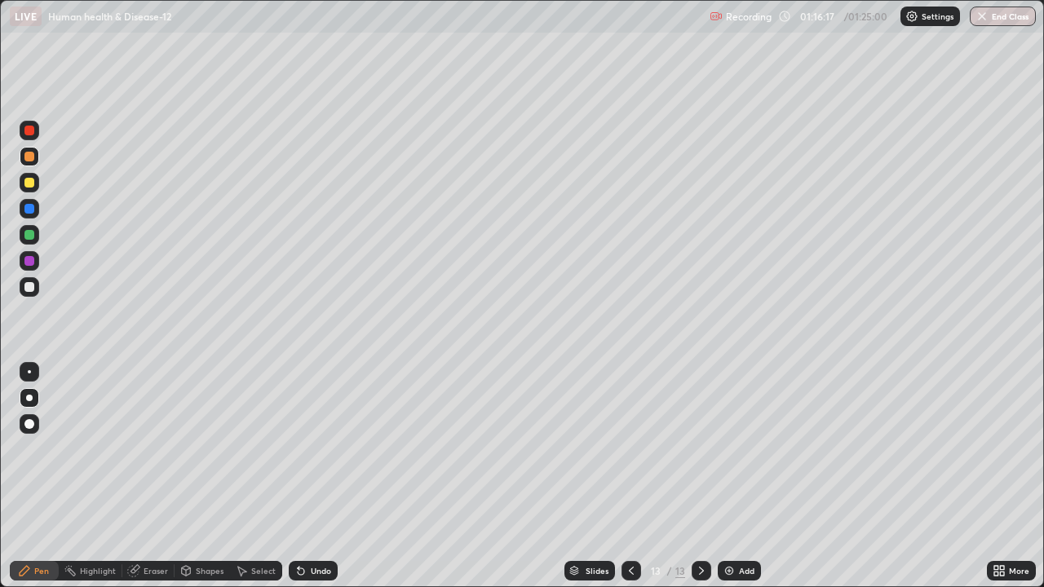
click at [36, 236] on div at bounding box center [30, 235] width 20 height 20
click at [33, 285] on div at bounding box center [29, 287] width 10 height 10
click at [897, 476] on div "Slides 13 / 13 Add" at bounding box center [662, 571] width 649 height 33
click at [638, 476] on div at bounding box center [631, 571] width 20 height 20
click at [148, 476] on div "Eraser" at bounding box center [156, 571] width 24 height 8
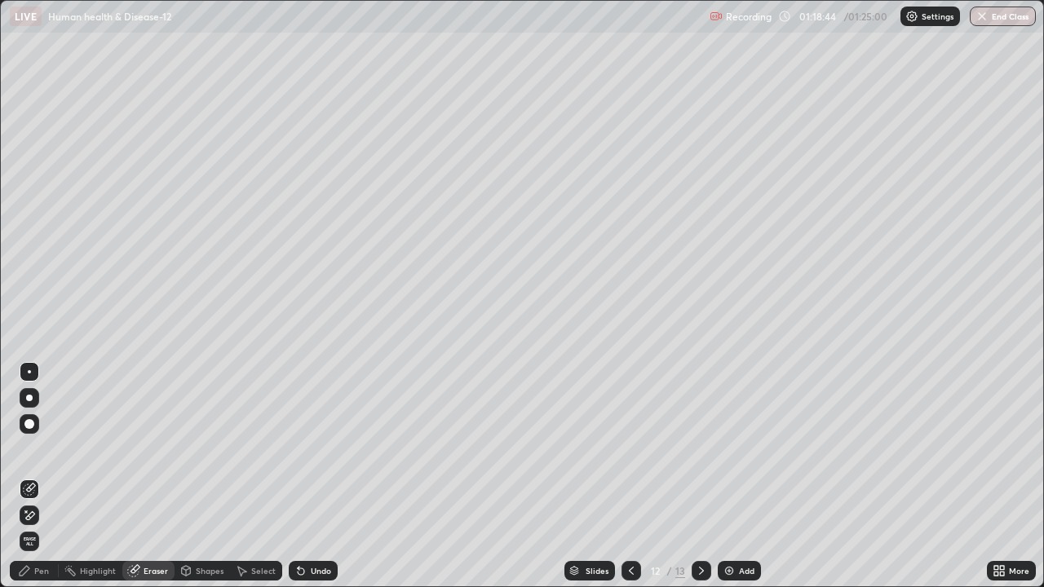
click at [43, 476] on div "Pen" at bounding box center [34, 571] width 49 height 20
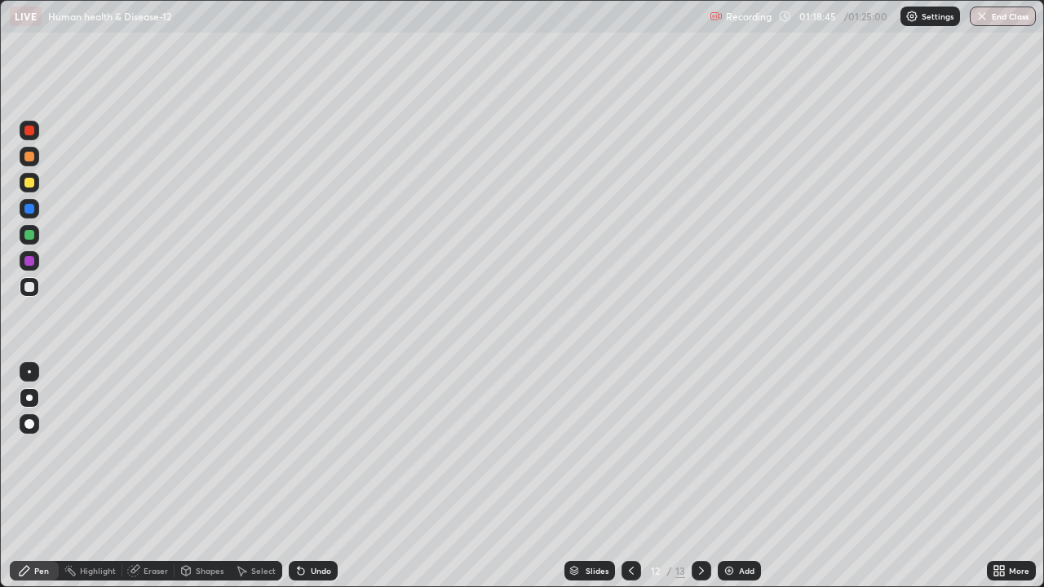
click at [38, 159] on div at bounding box center [30, 157] width 20 height 20
click at [706, 476] on div at bounding box center [702, 571] width 20 height 20
click at [702, 476] on div at bounding box center [702, 571] width 20 height 20
click at [724, 476] on img at bounding box center [729, 570] width 13 height 13
click at [631, 476] on icon at bounding box center [631, 570] width 13 height 13
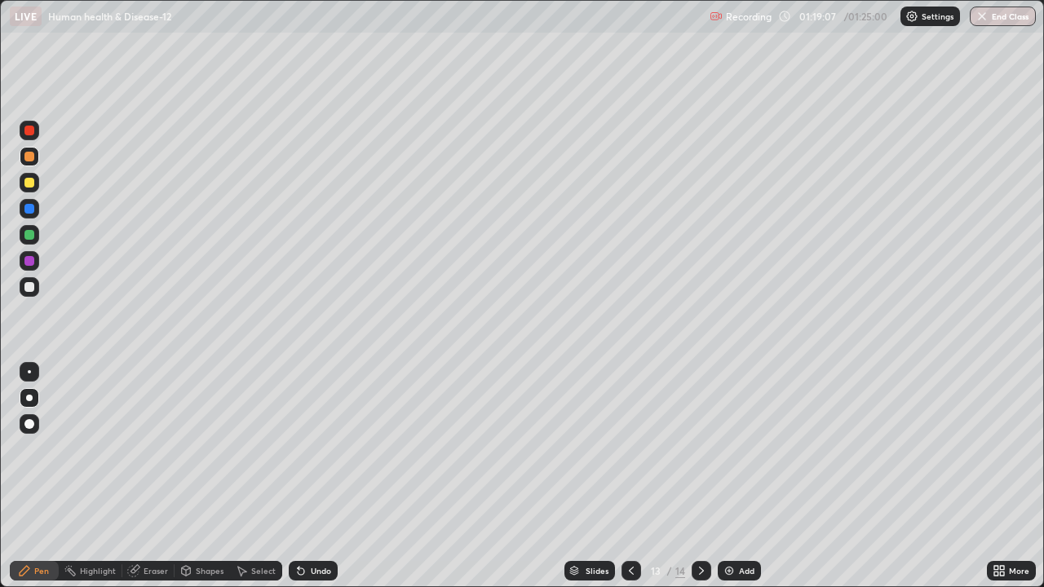
click at [700, 476] on icon at bounding box center [701, 570] width 13 height 13
click at [31, 282] on div at bounding box center [29, 287] width 10 height 10
click at [22, 180] on div at bounding box center [30, 183] width 20 height 20
click at [29, 288] on div at bounding box center [29, 287] width 10 height 10
click at [811, 14] on div "01:21:21" at bounding box center [819, 16] width 46 height 10
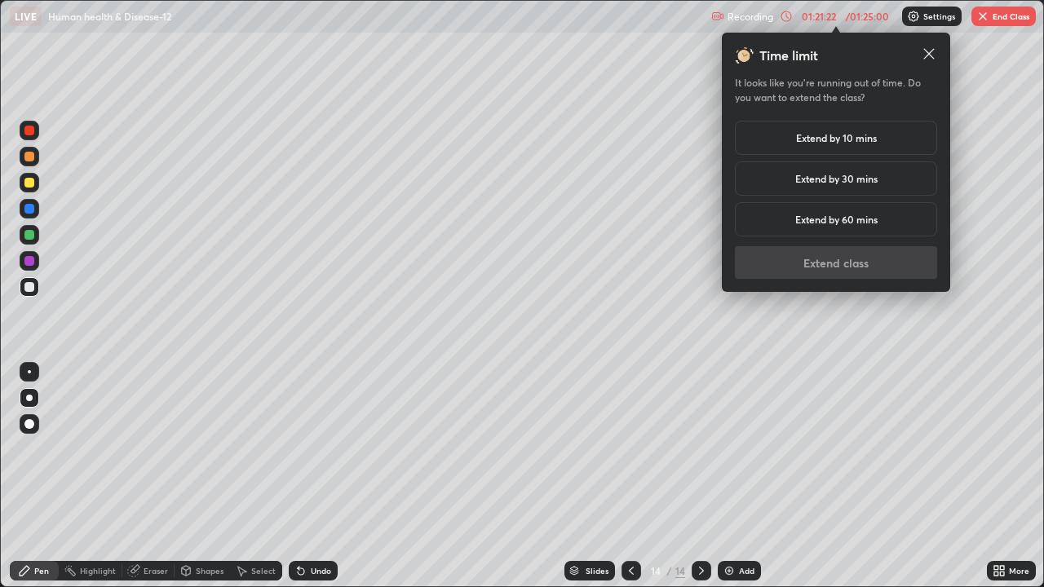
click at [833, 138] on h5 "Extend by 10 mins" at bounding box center [836, 137] width 81 height 15
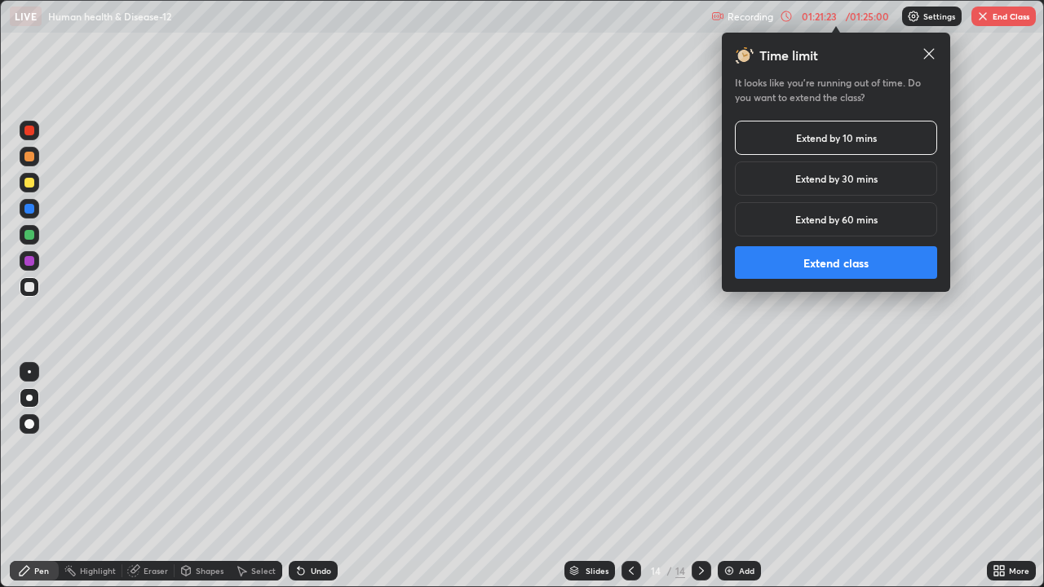
click at [827, 264] on button "Extend class" at bounding box center [836, 262] width 202 height 33
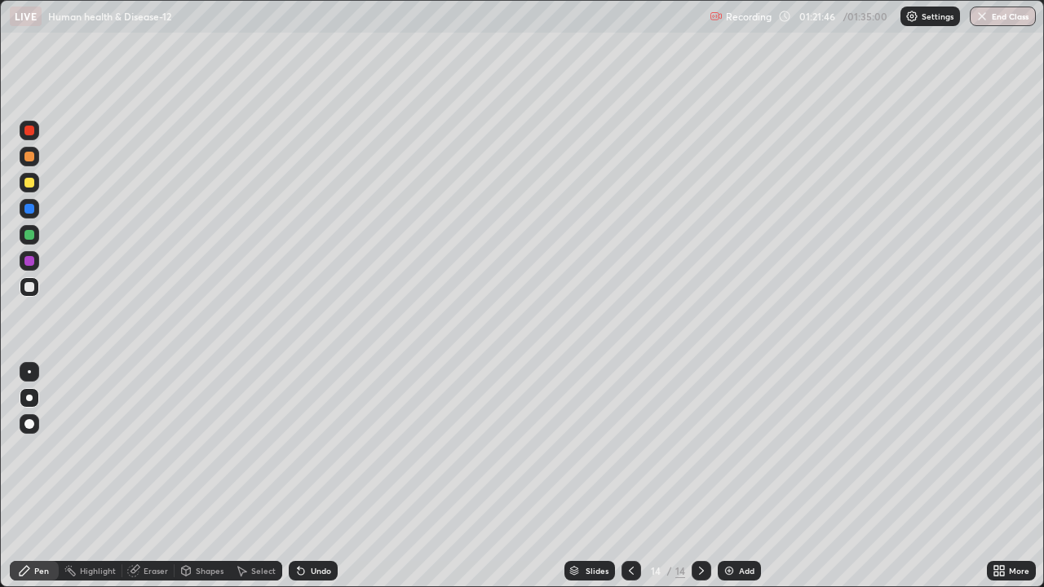
click at [301, 476] on icon at bounding box center [301, 571] width 7 height 7
click at [29, 179] on div at bounding box center [29, 183] width 10 height 10
click at [28, 281] on div at bounding box center [30, 287] width 20 height 20
click at [32, 182] on div at bounding box center [29, 183] width 10 height 10
click at [30, 287] on div at bounding box center [29, 287] width 10 height 10
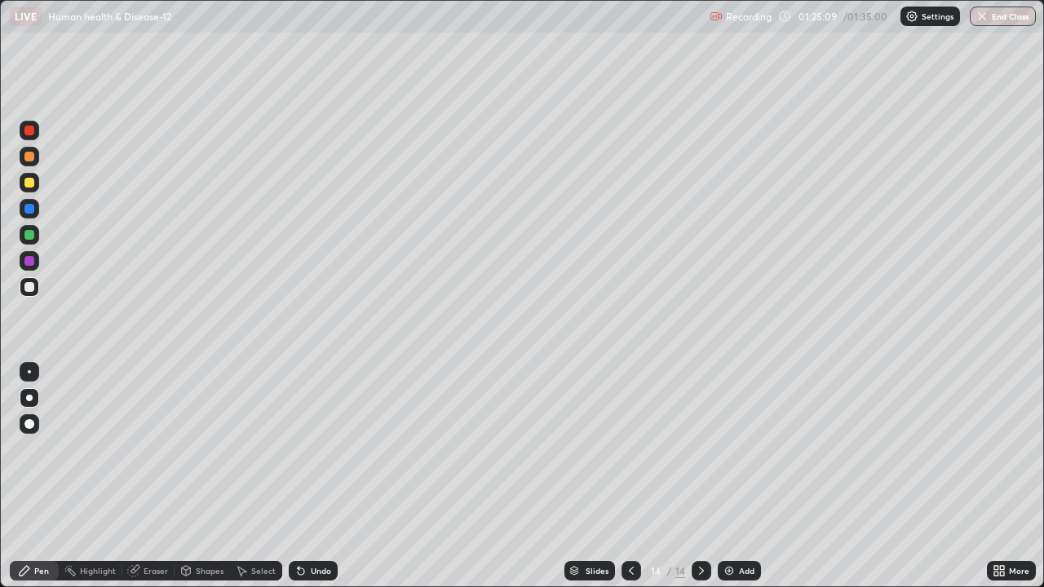
click at [24, 178] on div at bounding box center [30, 183] width 20 height 20
click at [1004, 476] on icon at bounding box center [1002, 574] width 4 height 4
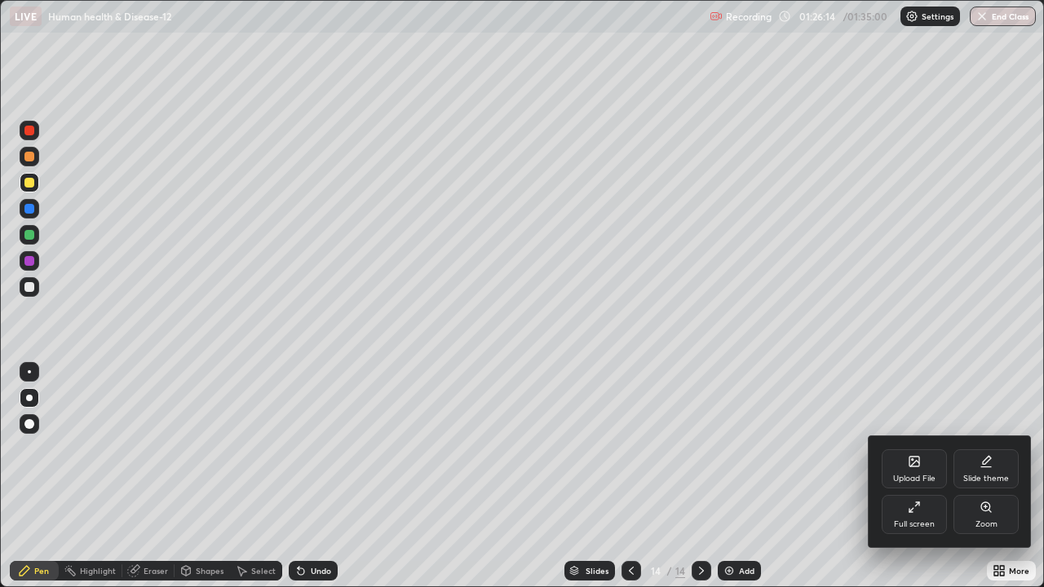
click at [927, 476] on div "Full screen" at bounding box center [914, 514] width 65 height 39
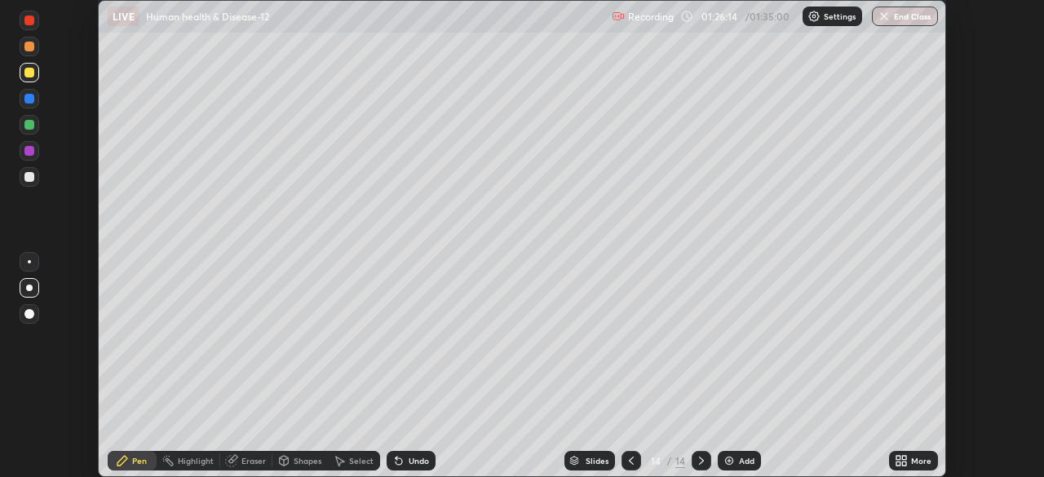
scroll to position [81074, 80507]
click at [904, 20] on button "End Class" at bounding box center [905, 17] width 66 height 20
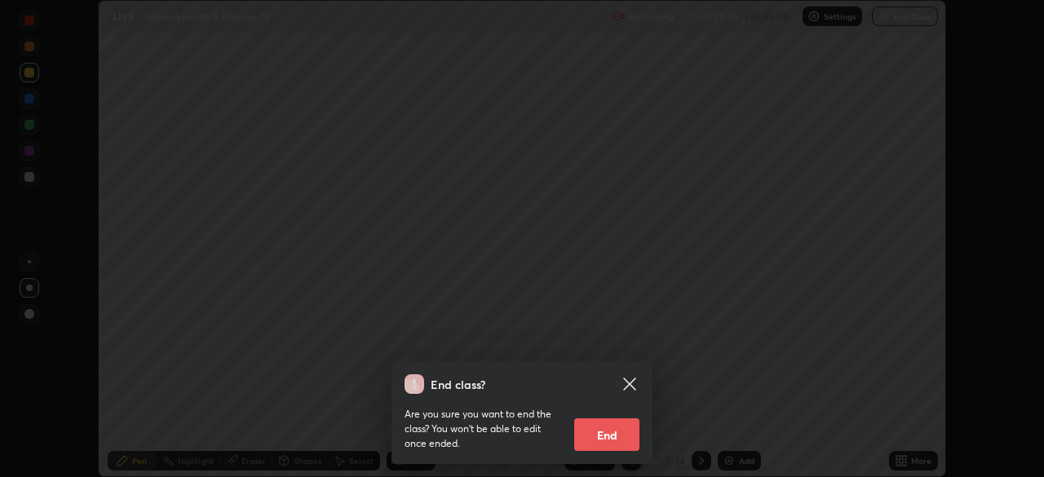
click at [596, 434] on button "End" at bounding box center [606, 434] width 65 height 33
